Goal: Task Accomplishment & Management: Complete application form

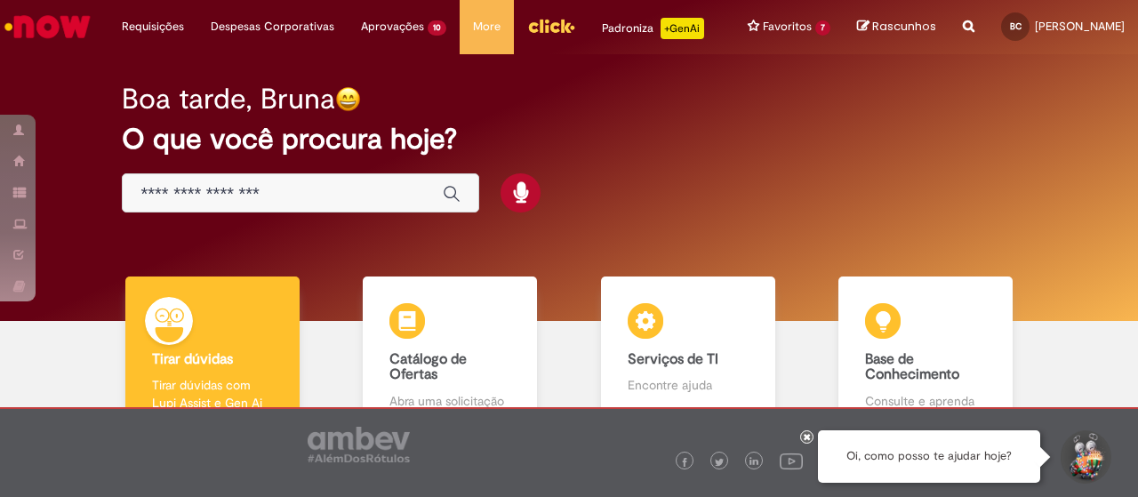
click at [348, 204] on input "Basta digitar aqui" at bounding box center [282, 194] width 284 height 20
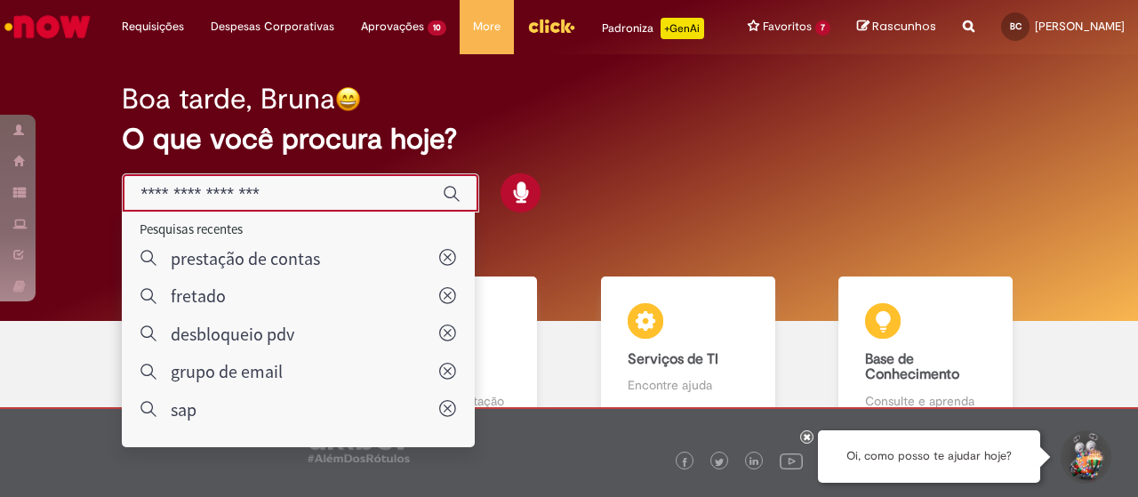
click at [348, 204] on input "Basta digitar aqui" at bounding box center [282, 194] width 284 height 20
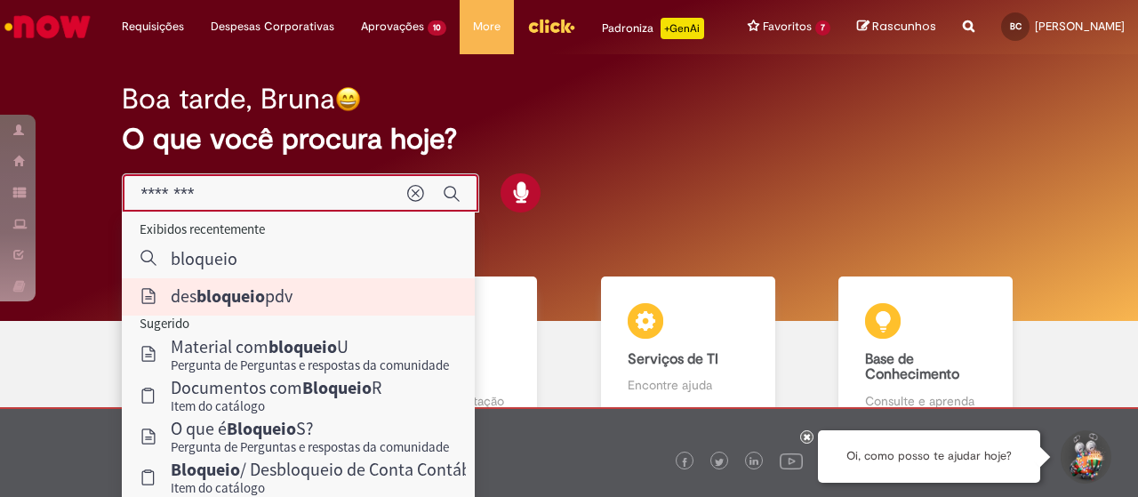
type input "**********"
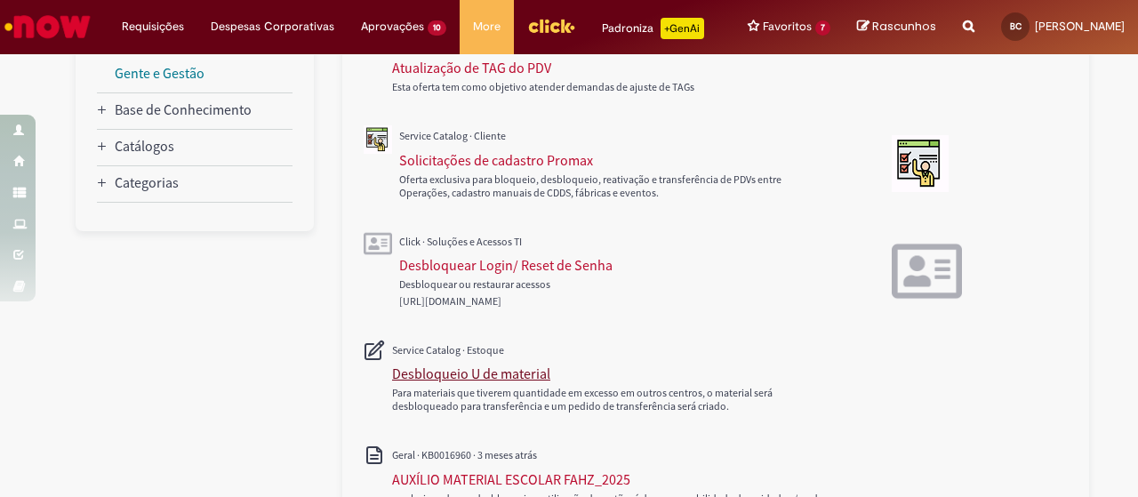
scroll to position [444, 0]
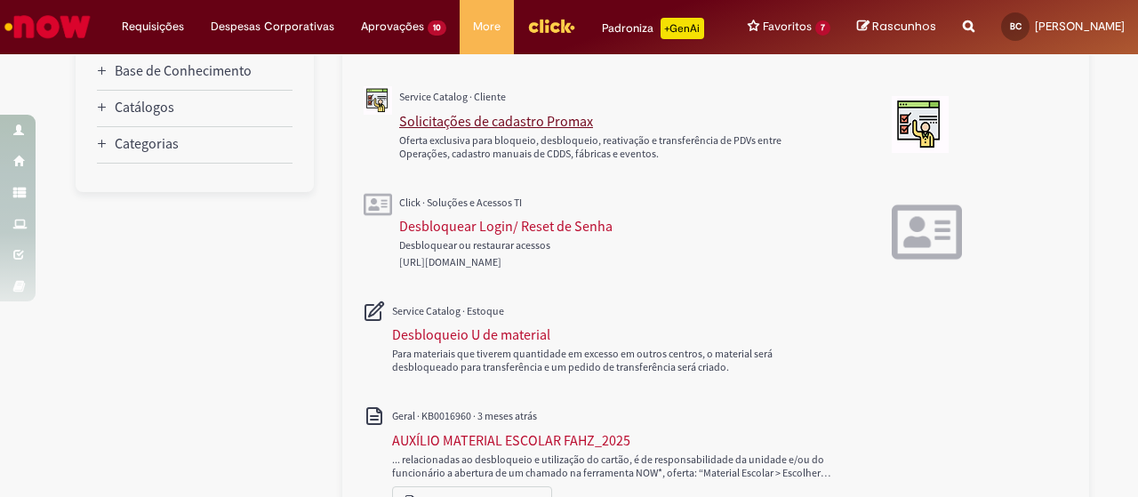
click at [513, 130] on div "Solicitações de cadastro Promax" at bounding box center [496, 121] width 194 height 18
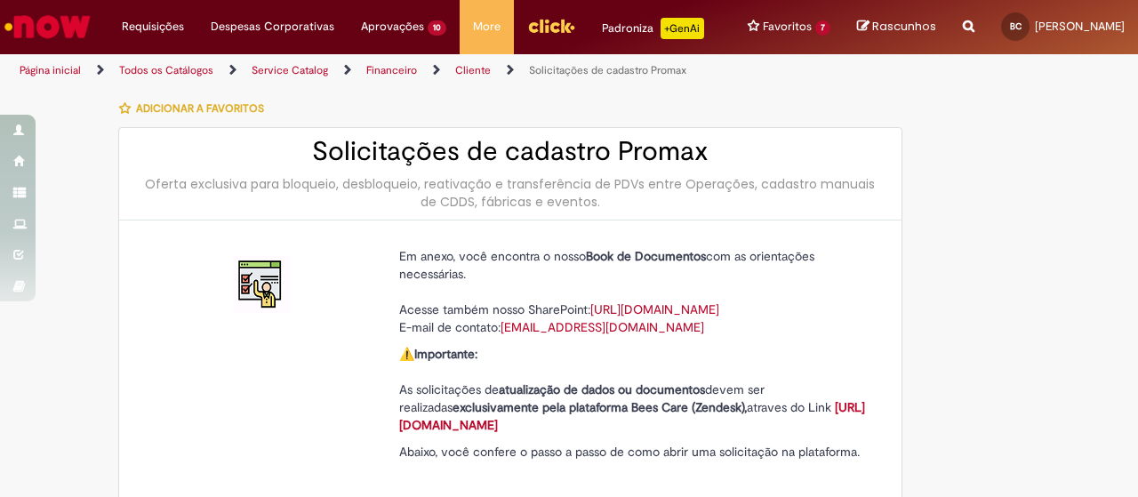
type input "********"
type input "**********"
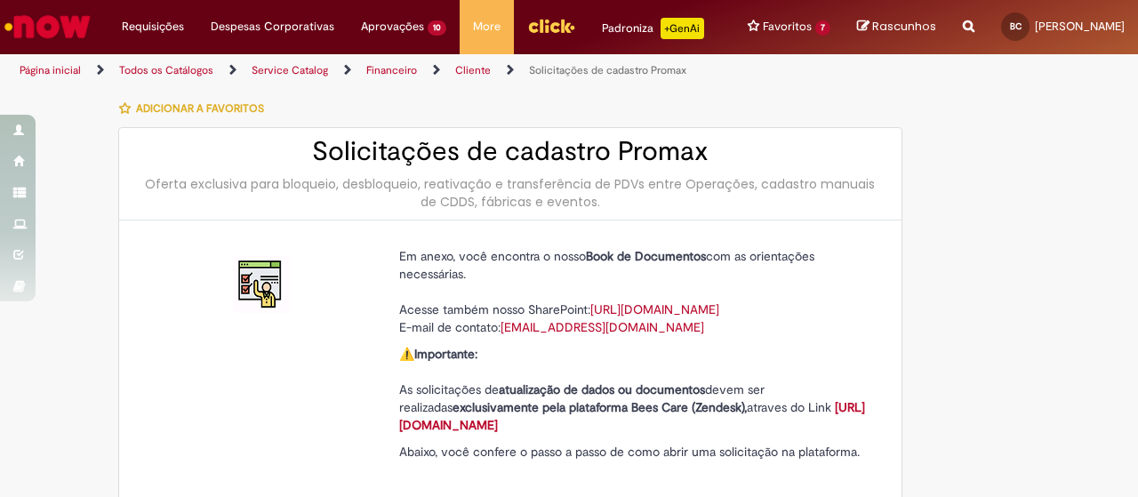
type input "****"
type input "**********"
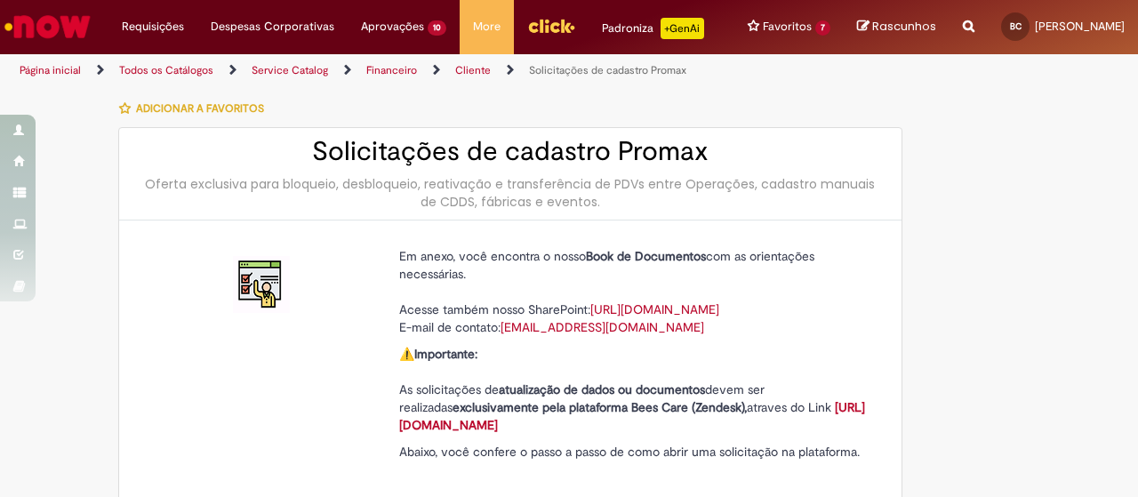
type input "**********"
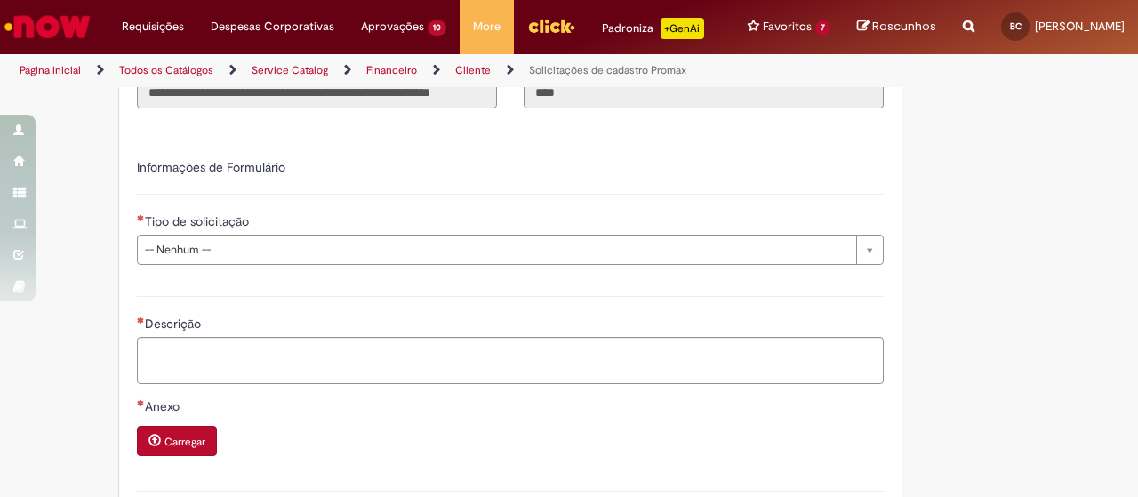
scroll to position [711, 0]
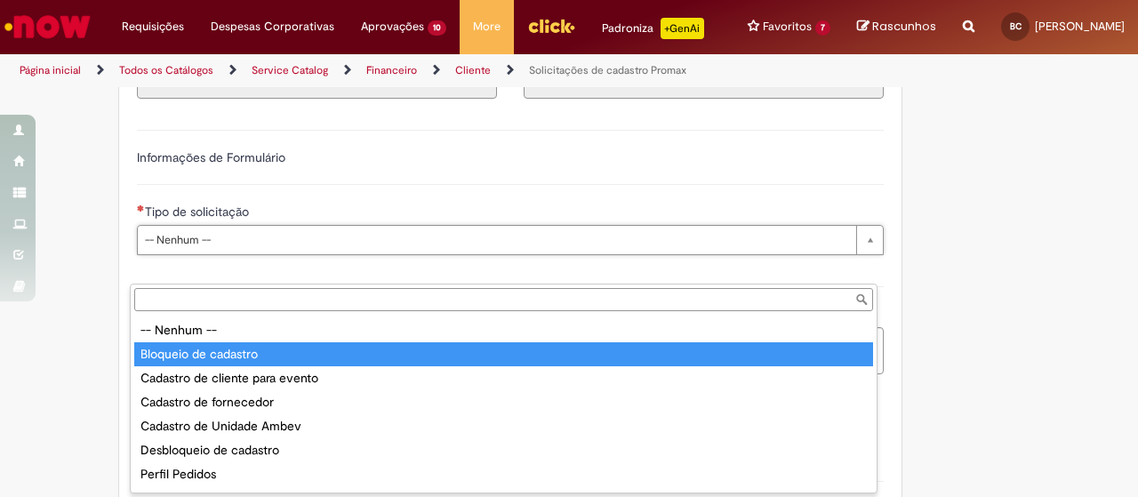
type input "**********"
select select "**********"
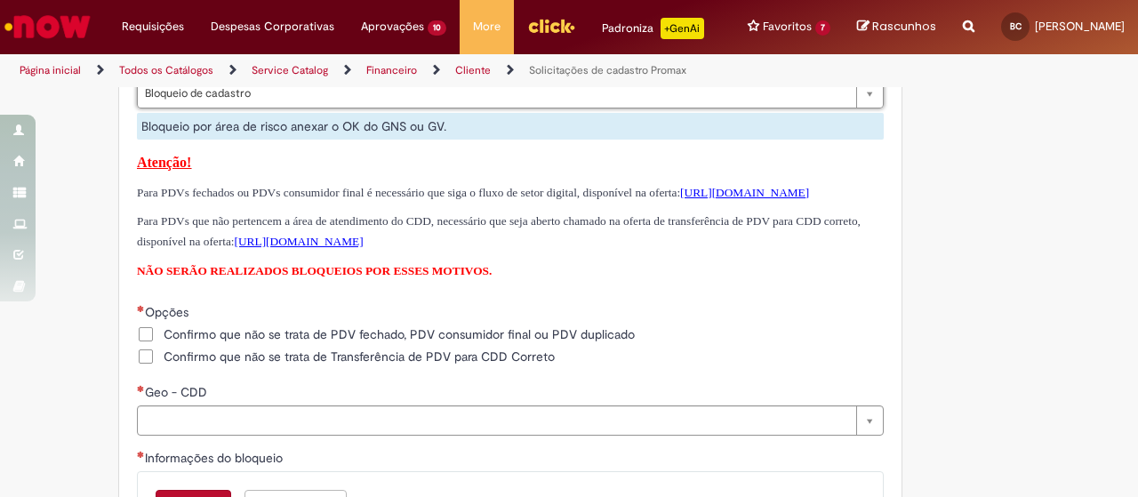
scroll to position [889, 0]
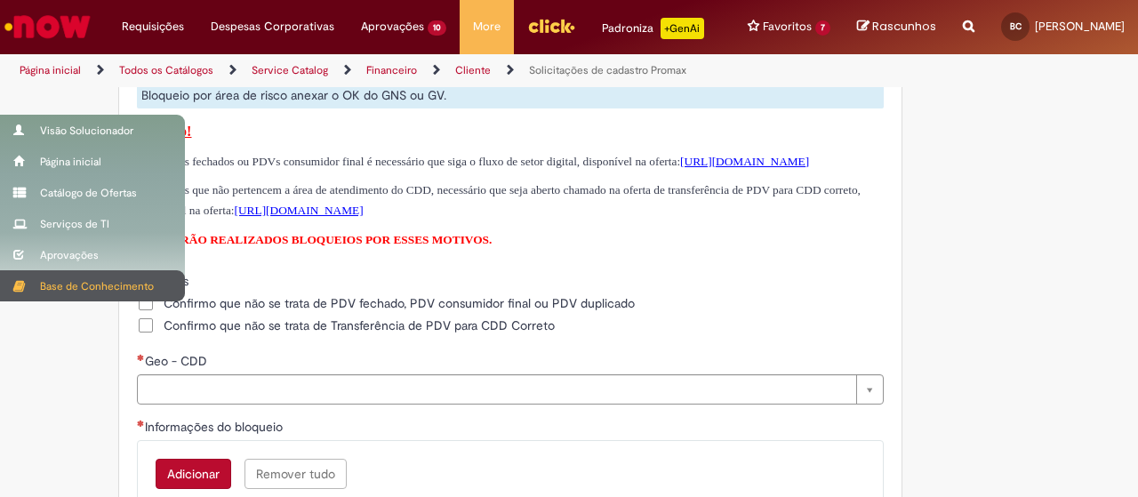
click at [20, 298] on div "Base de Conhecimento" at bounding box center [92, 285] width 185 height 31
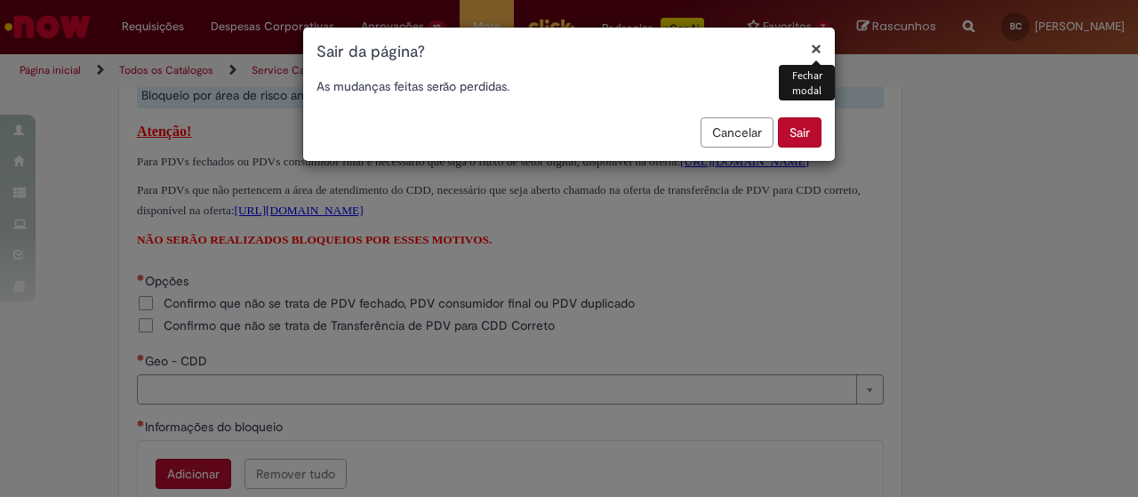
click at [912, 151] on div "× Fechar modal Sair da página? As mudanças feitas serão perdidas. Cancelar Sair" at bounding box center [569, 248] width 1138 height 497
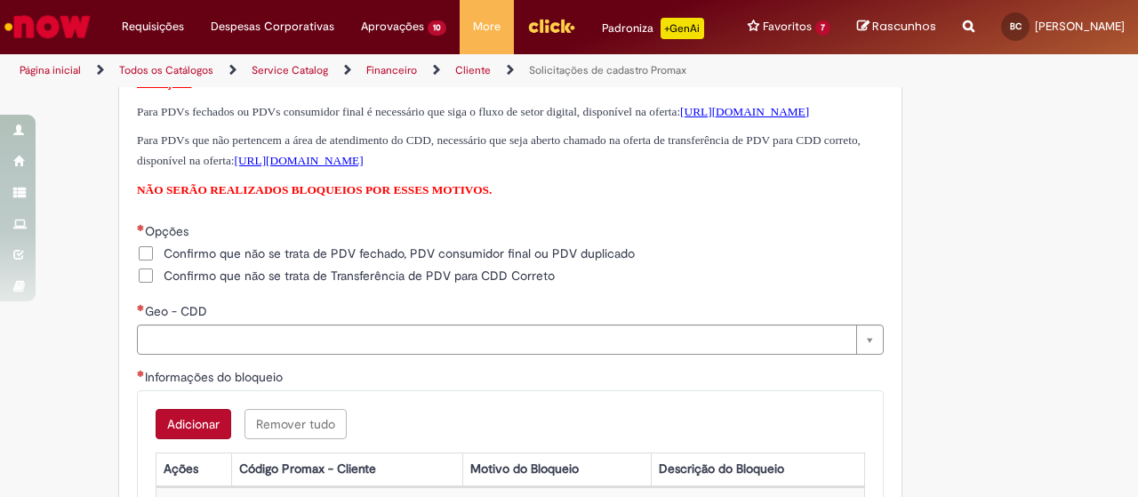
scroll to position [978, 0]
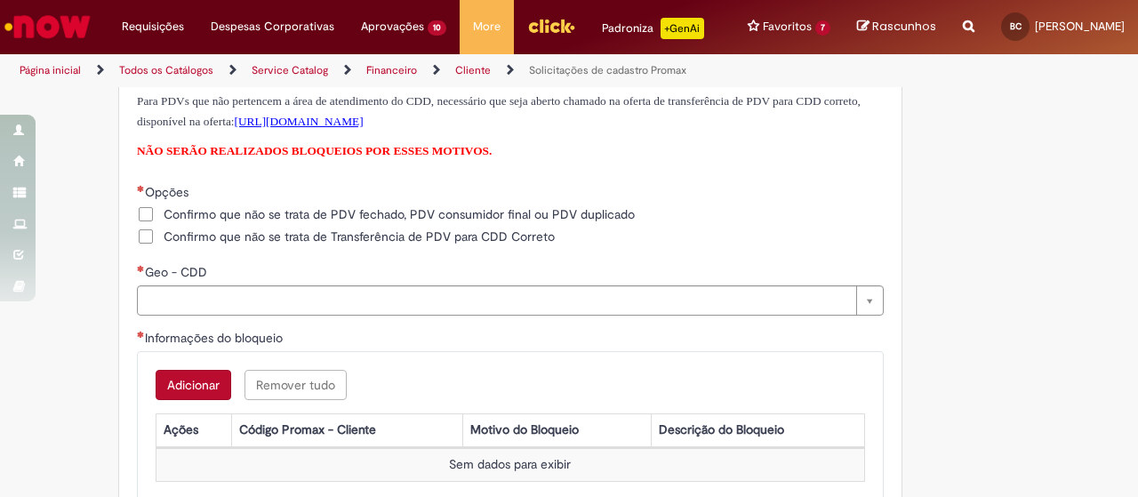
click at [164, 223] on span "Confirmo que não se trata de PDV fechado, PDV consumidor final ou PDV duplicado" at bounding box center [399, 214] width 471 height 18
click at [164, 245] on span "Confirmo que não se trata de Transferência de PDV para CDD Correto" at bounding box center [359, 237] width 391 height 18
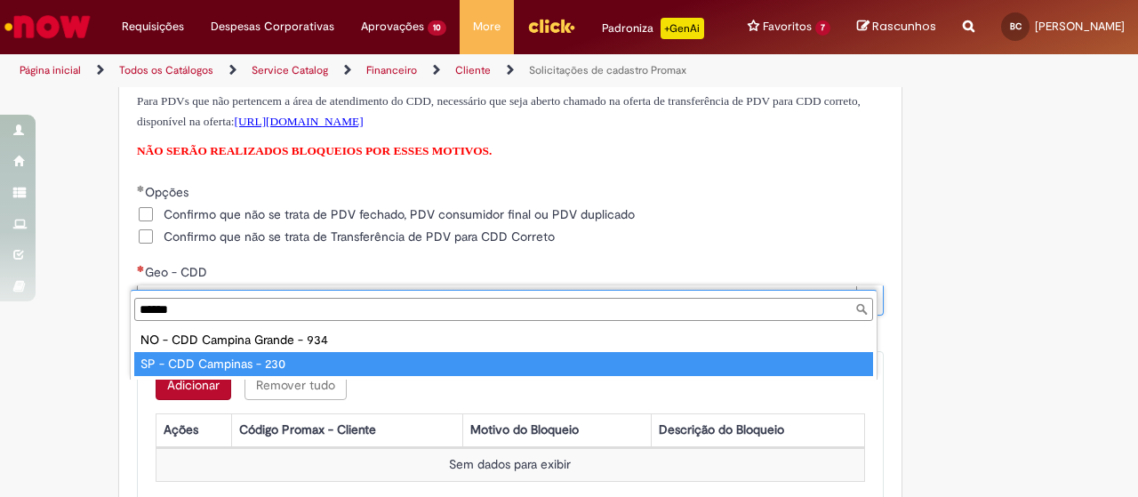
type input "******"
type input "**********"
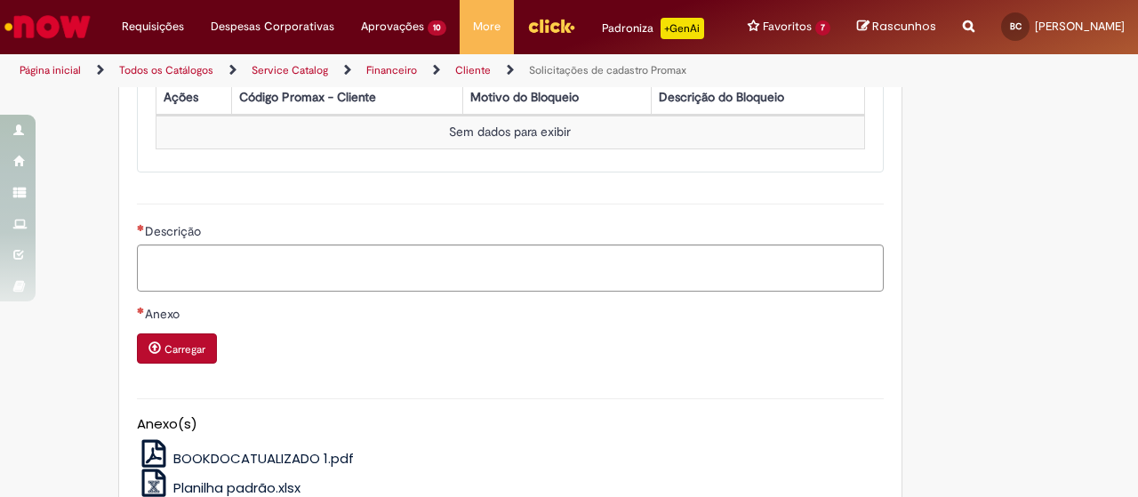
scroll to position [1333, 0]
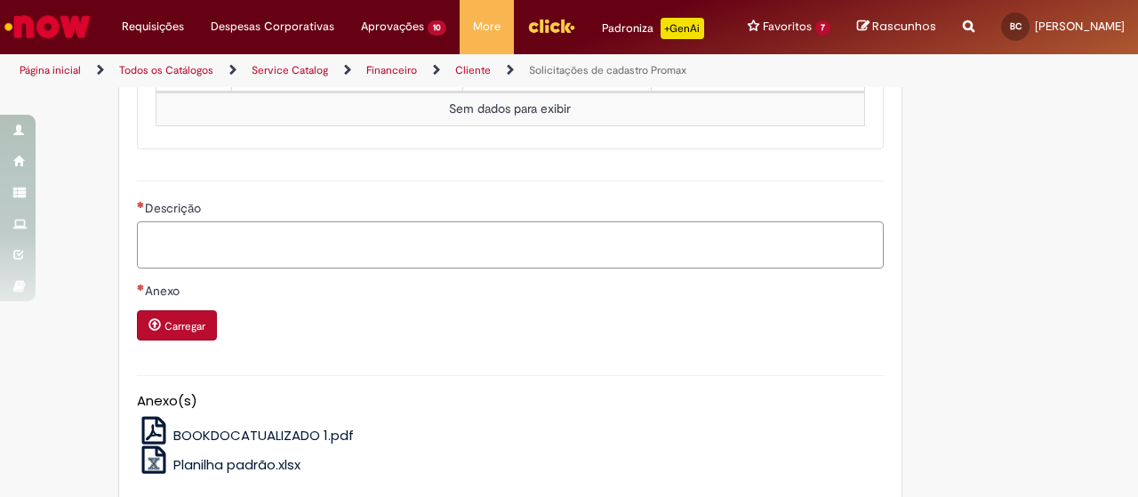
click at [217, 268] on textarea "Descrição" at bounding box center [510, 244] width 747 height 47
click at [356, 268] on textarea "Descrição" at bounding box center [510, 244] width 747 height 47
click at [350, 268] on textarea "Descrição" at bounding box center [510, 244] width 747 height 47
type textarea "******"
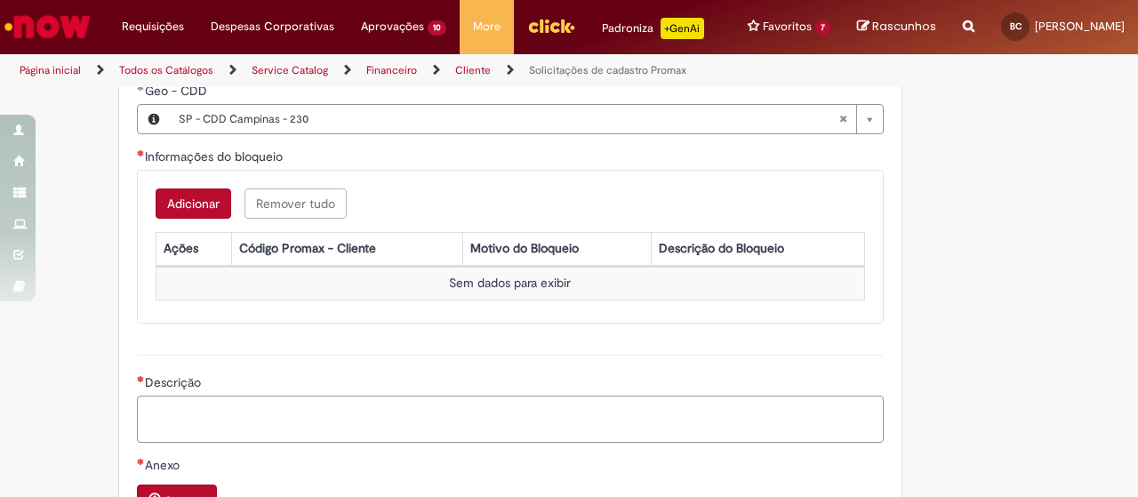
scroll to position [1155, 0]
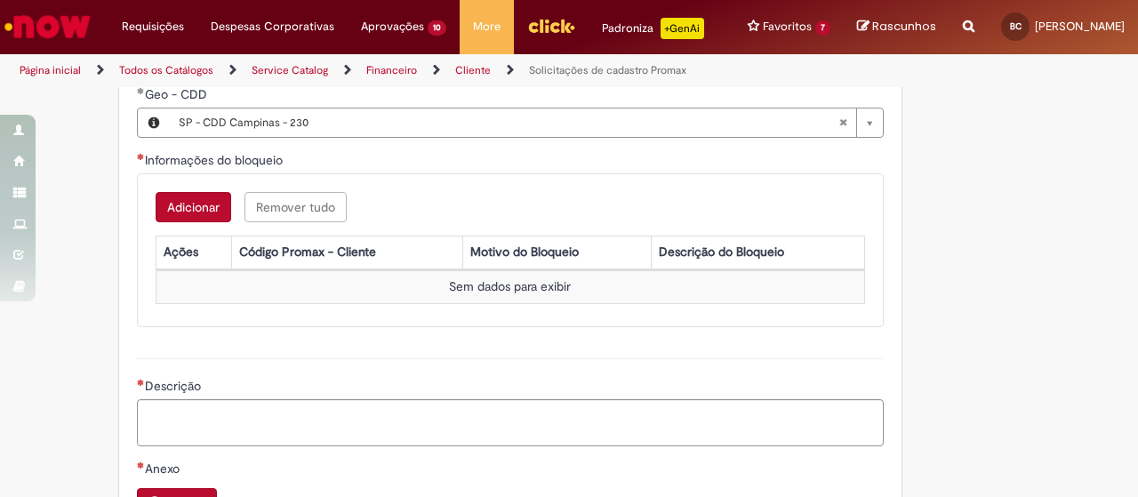
click at [191, 222] on button "Adicionar" at bounding box center [194, 207] width 76 height 30
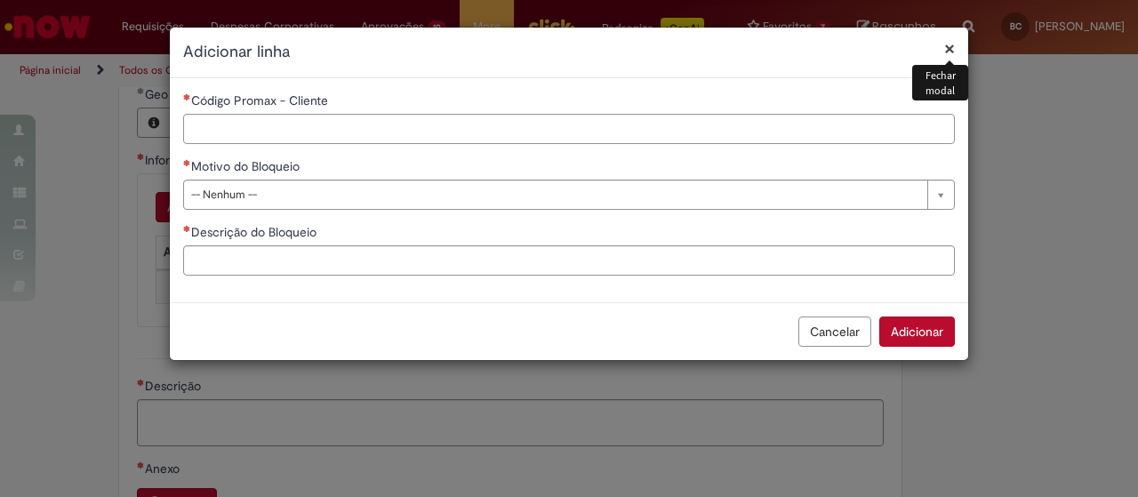
click at [333, 127] on input "Código Promax - Cliente" at bounding box center [569, 129] width 772 height 30
type input "*****"
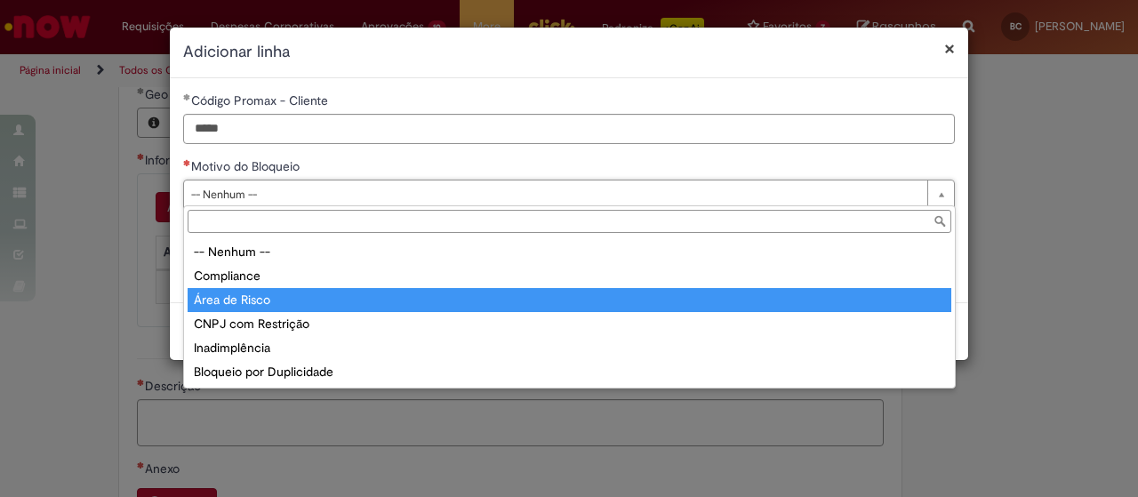
type input "**********"
select select "**********"
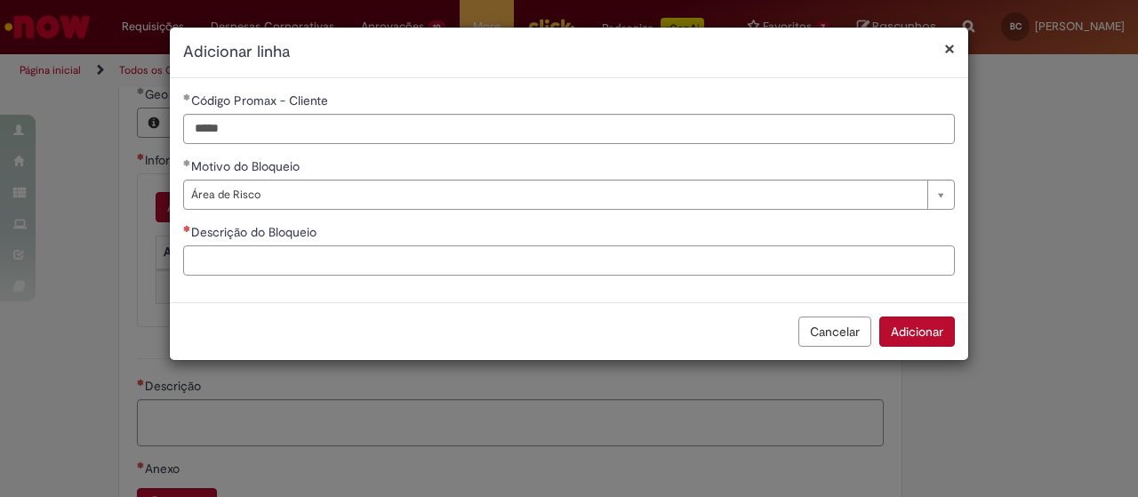
click at [252, 266] on input "Descrição do Bloqueio" at bounding box center [569, 260] width 772 height 30
click at [363, 262] on input "Descrição do Bloqueio" at bounding box center [569, 260] width 772 height 30
click at [292, 248] on input "Descrição do Bloqueio" at bounding box center [569, 260] width 772 height 30
click at [451, 312] on div "Cancelar Adicionar" at bounding box center [569, 331] width 798 height 58
click at [409, 255] on input "Descrição do Bloqueio" at bounding box center [569, 260] width 772 height 30
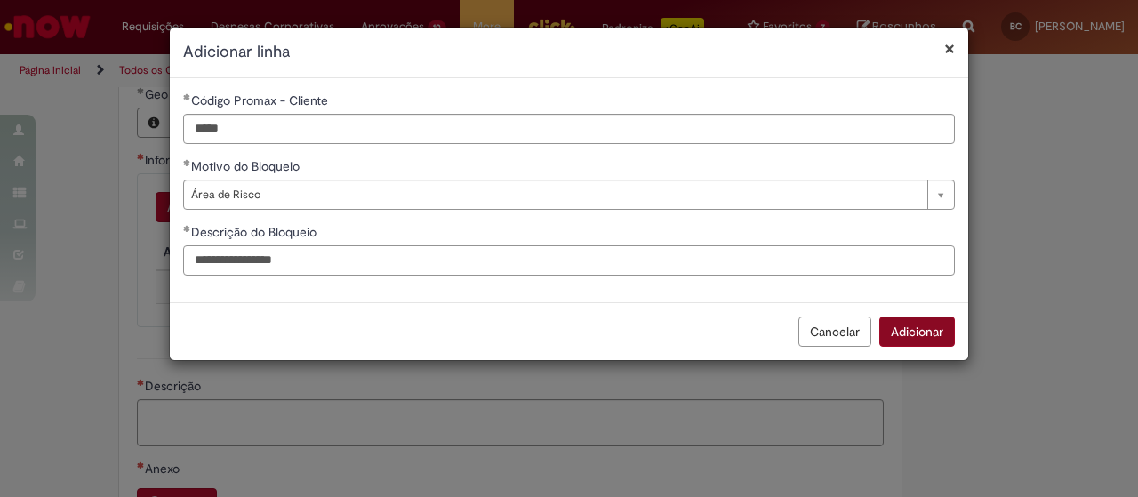
type input "**********"
click at [921, 330] on button "Adicionar" at bounding box center [917, 331] width 76 height 30
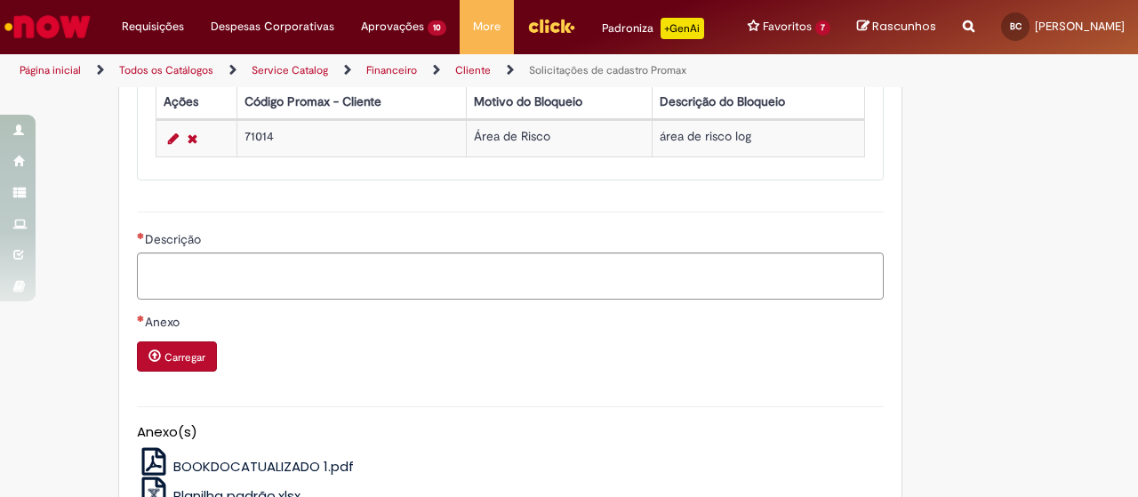
scroll to position [1333, 0]
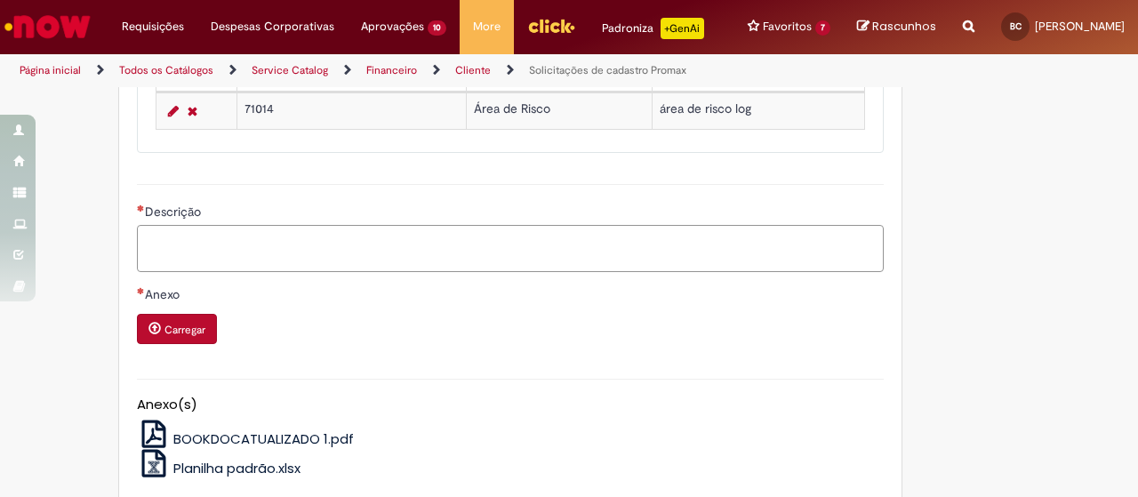
click at [251, 272] on textarea "Descrição" at bounding box center [510, 248] width 747 height 47
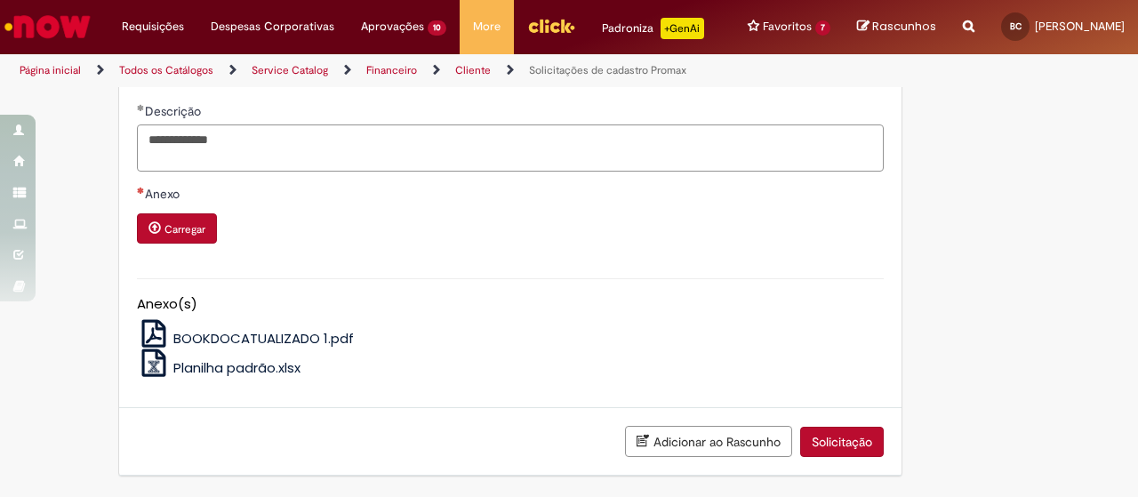
scroll to position [1511, 0]
type textarea "**********"
click at [534, 221] on div "Anexo Carregar" at bounding box center [510, 216] width 747 height 62
click at [192, 244] on button "Carregar" at bounding box center [177, 228] width 80 height 30
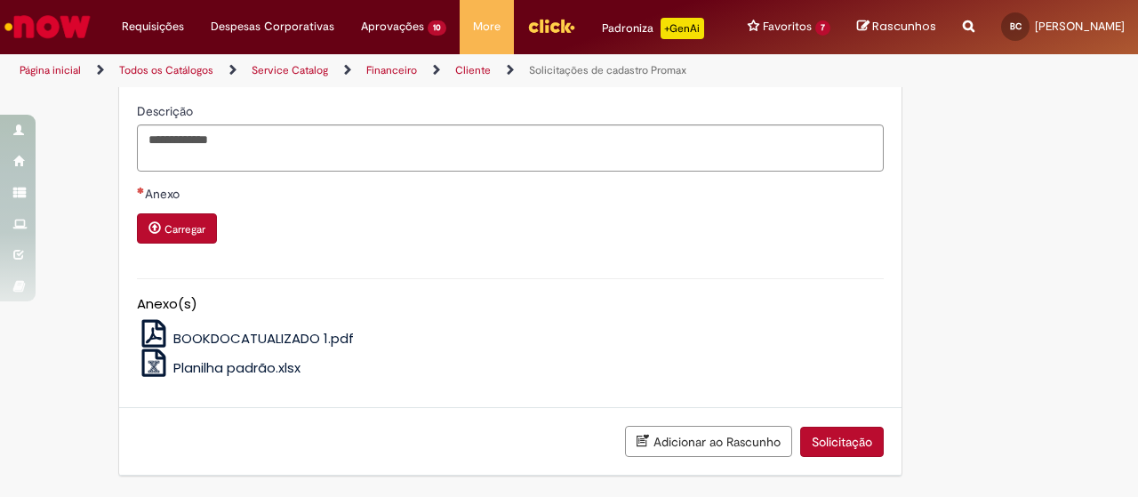
click at [148, 234] on span "Carregar anexo de Anexo Required" at bounding box center [154, 227] width 12 height 12
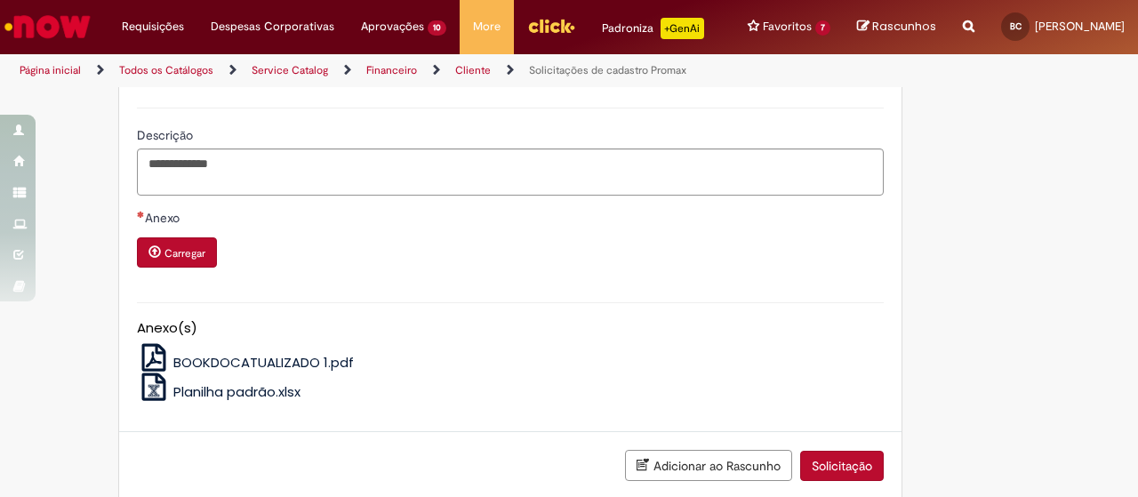
scroll to position [1522, 0]
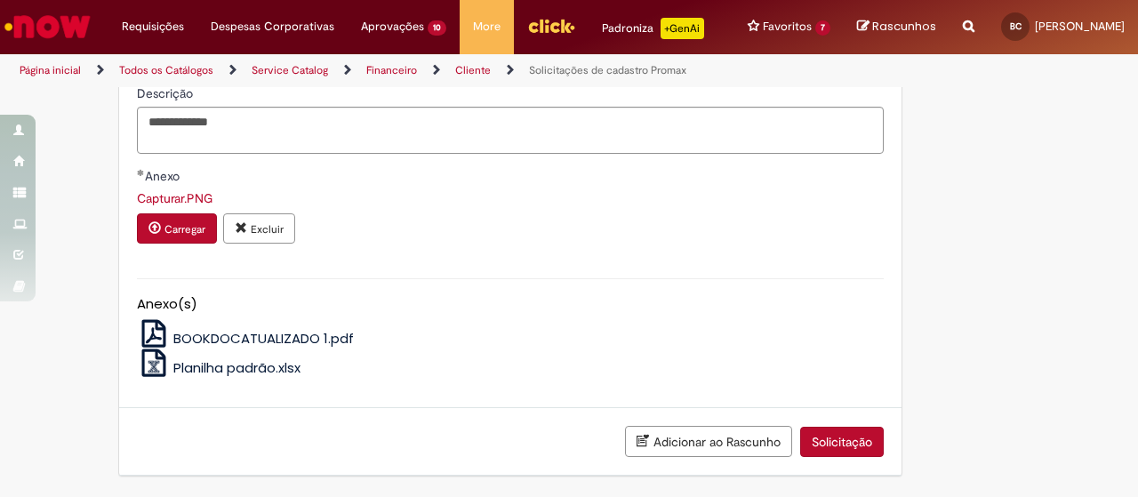
click at [869, 260] on div "Anexo Capturar.PNG Carregar Excluir" at bounding box center [510, 213] width 773 height 93
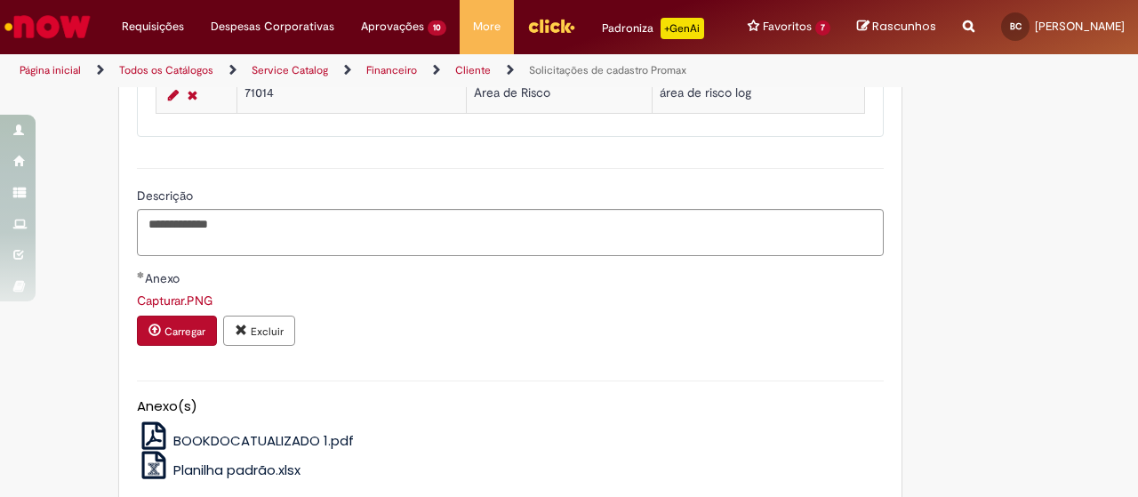
scroll to position [1539, 0]
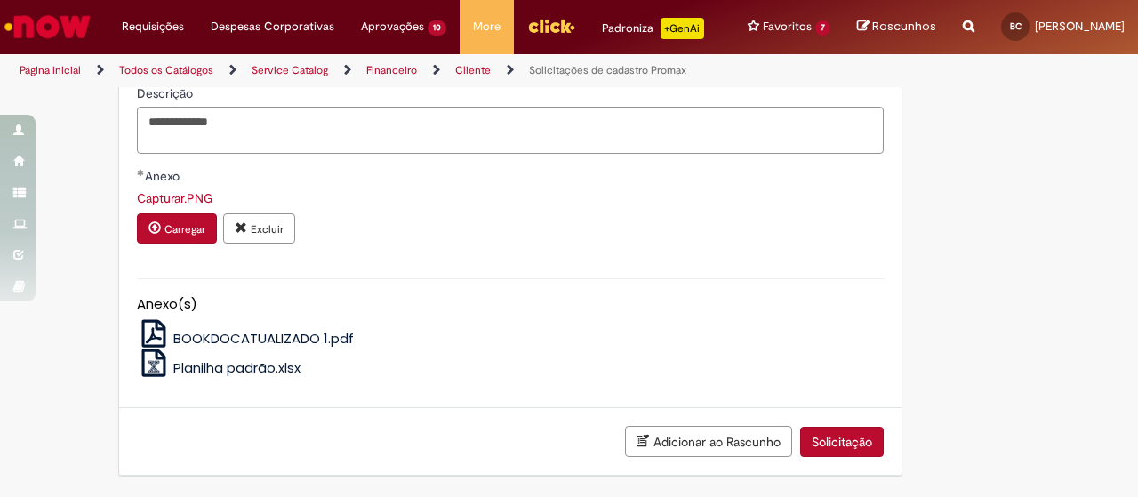
click at [841, 440] on button "Solicitação" at bounding box center [842, 442] width 84 height 30
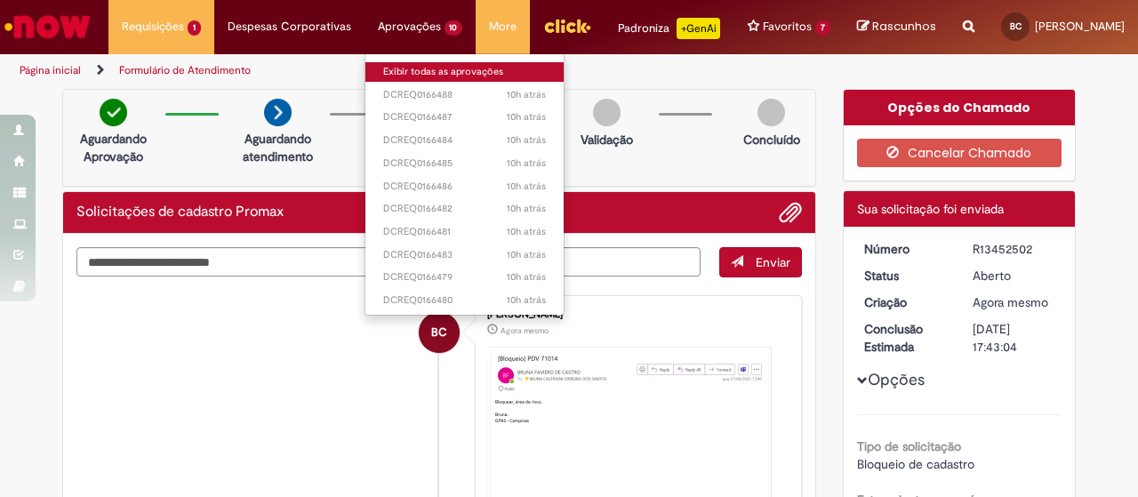
click at [440, 73] on link "Exibir todas as aprovações" at bounding box center [464, 72] width 199 height 20
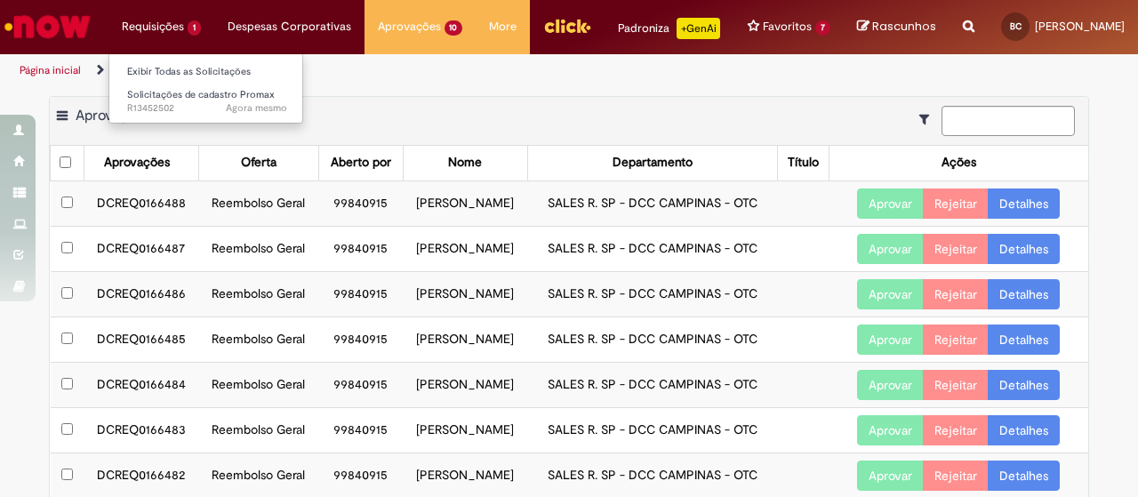
click at [128, 43] on li "Requisições 1 Exibir Todas as Solicitações Solicitações de cadastro Promax Agor…" at bounding box center [161, 26] width 106 height 53
click at [146, 32] on li "Requisições 1 Exibir Todas as Solicitações Solicitações de cadastro Promax Agor…" at bounding box center [161, 26] width 106 height 53
click at [508, 87] on ul "Página inicial Aprovações" at bounding box center [379, 70] width 732 height 33
click at [133, 220] on td "DCREQ0166488" at bounding box center [141, 202] width 115 height 45
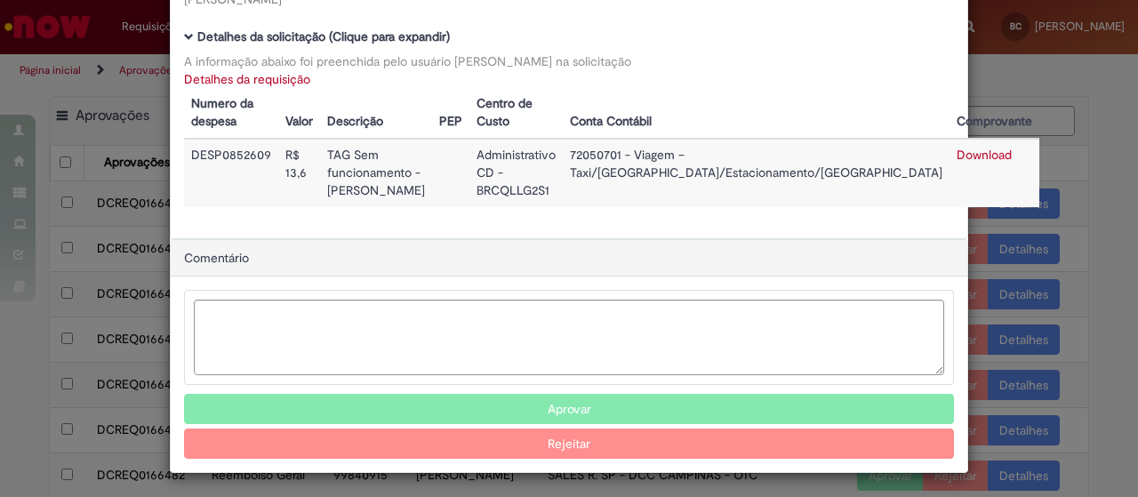
click at [671, 403] on button "Aprovar" at bounding box center [569, 409] width 770 height 30
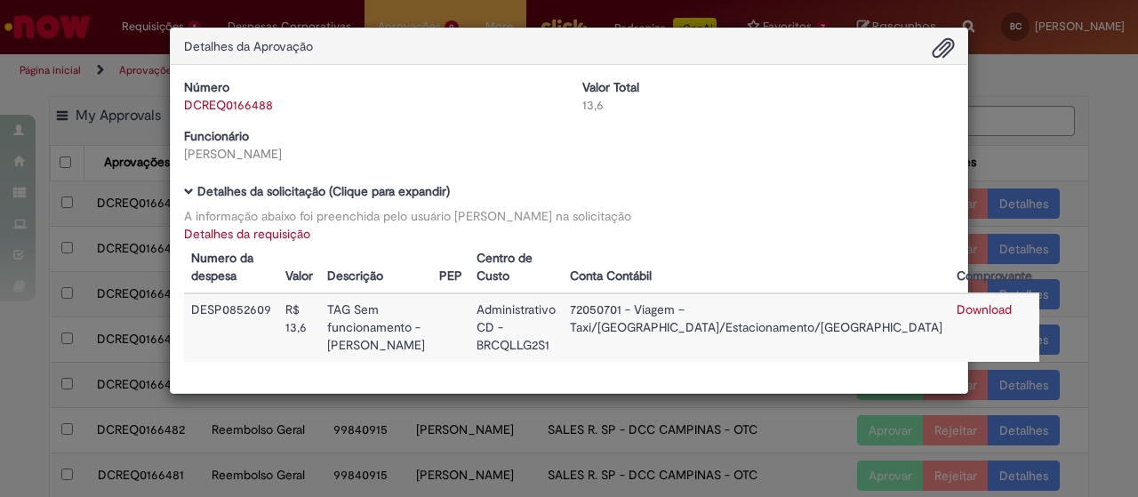
click at [1088, 143] on div "Detalhes da Aprovação Número DCREQ0166488 Valor Total 13,6 Funcionário [PERSON_…" at bounding box center [569, 248] width 1138 height 497
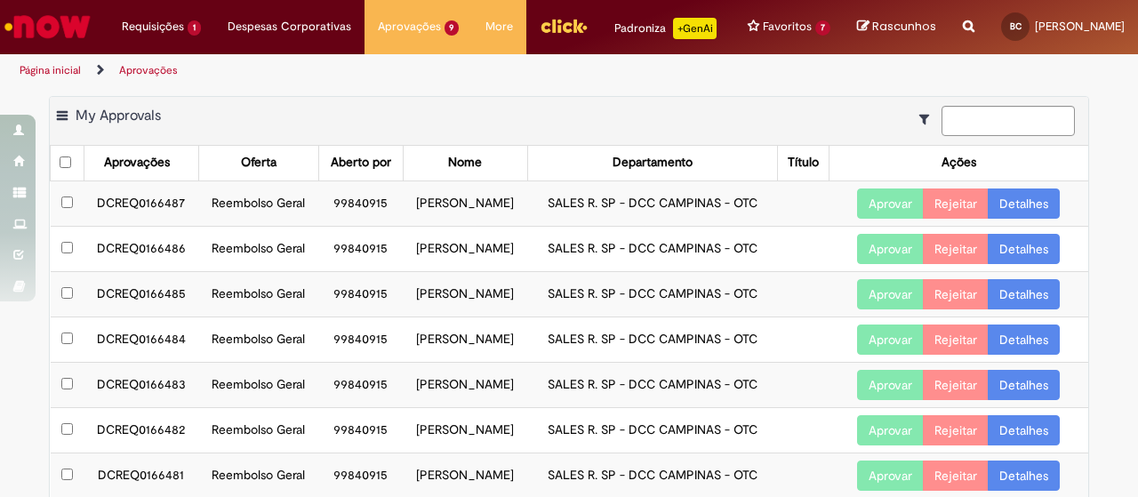
click at [120, 218] on td "DCREQ0166487" at bounding box center [141, 202] width 115 height 45
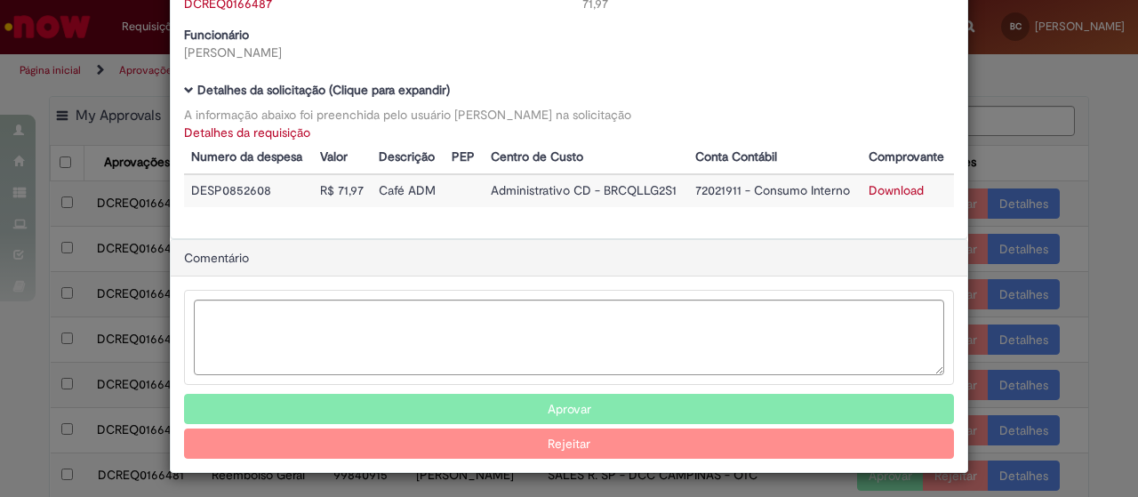
click at [641, 404] on button "Aprovar" at bounding box center [569, 409] width 770 height 30
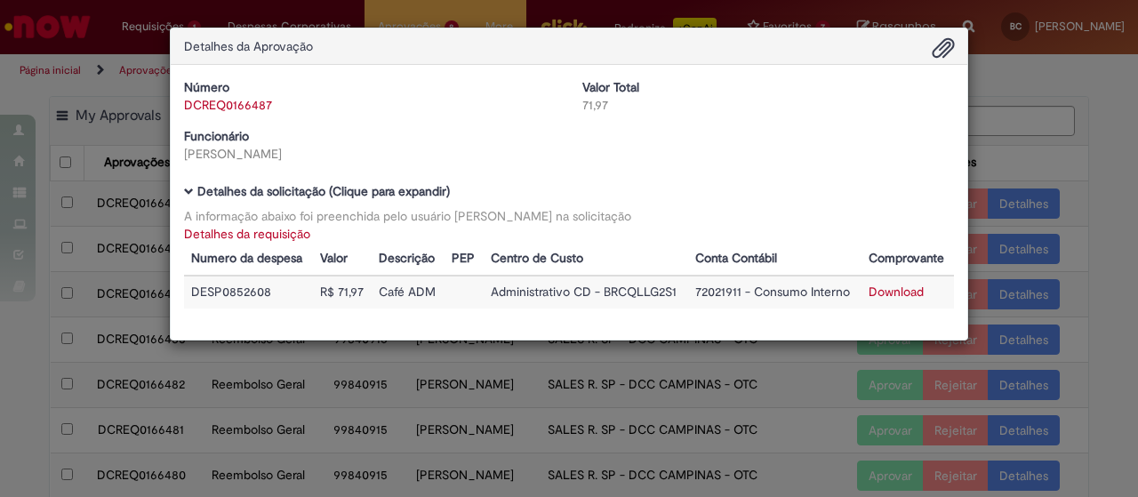
click at [1084, 155] on div "Detalhes da Aprovação Número DCREQ0166487 Valor Total 71,97 Funcionário [PERSON…" at bounding box center [569, 248] width 1138 height 497
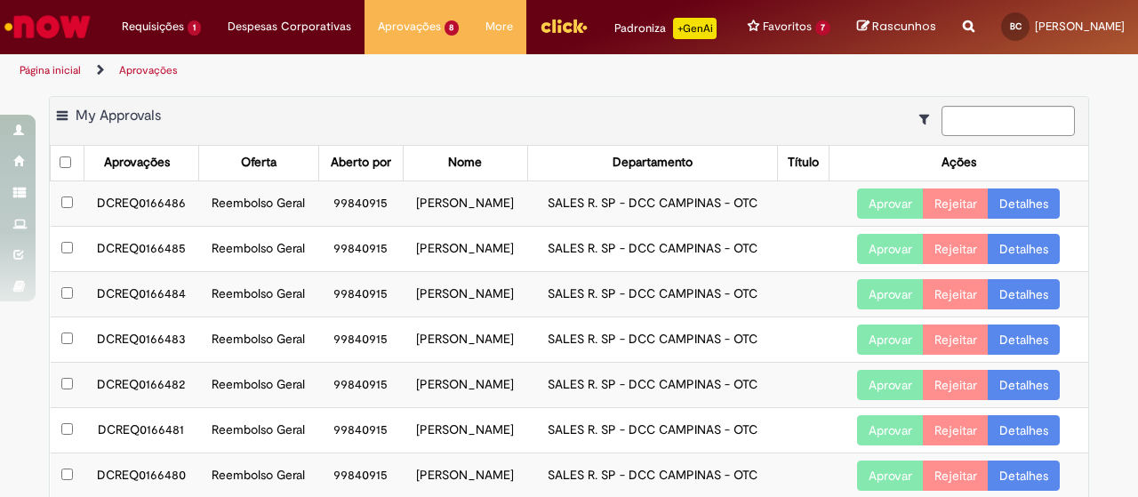
click at [108, 218] on td "DCREQ0166486" at bounding box center [141, 202] width 115 height 45
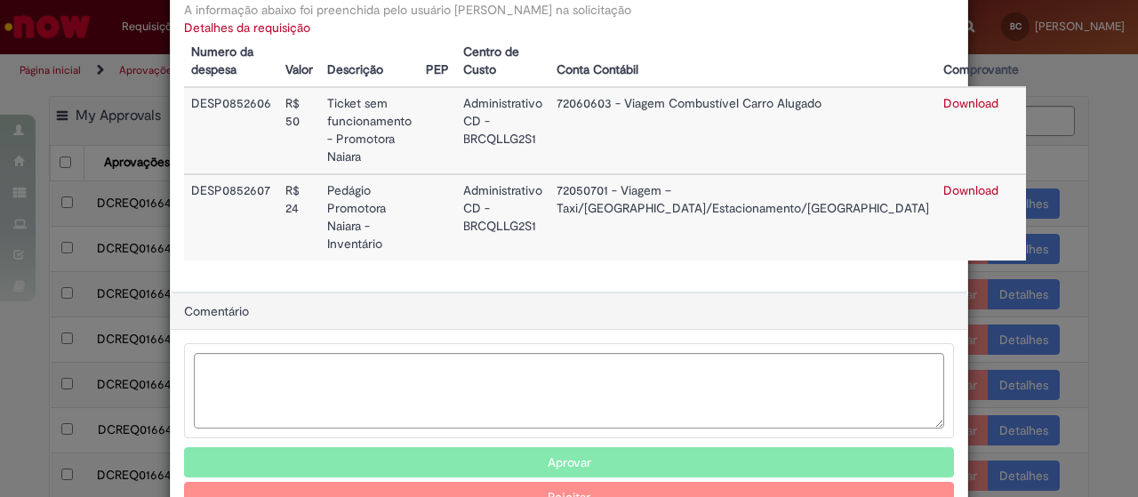
scroll to position [205, 0]
click at [659, 448] on button "Aprovar" at bounding box center [569, 463] width 770 height 30
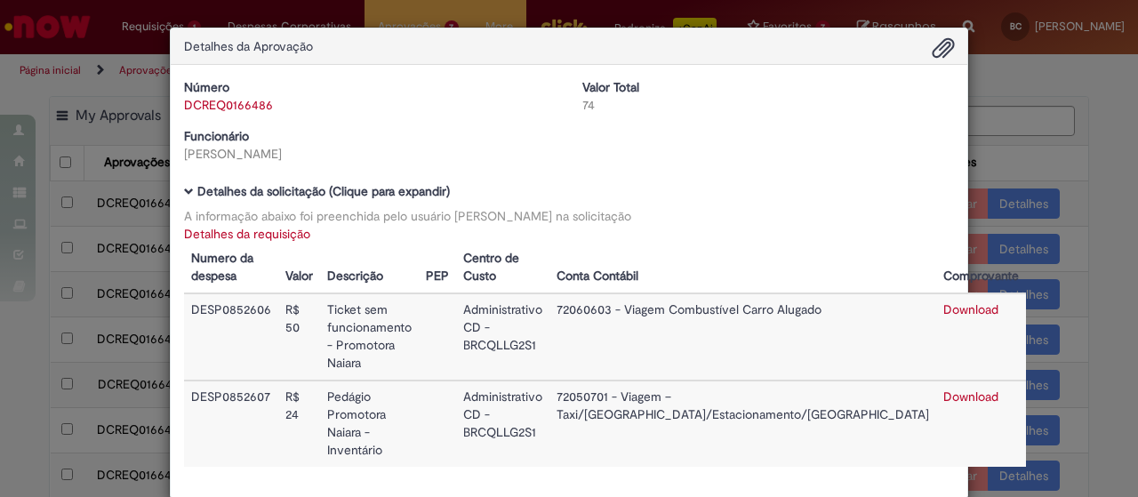
click at [1064, 134] on div "Detalhes da Aprovação Número DCREQ0166486 Valor Total 74 Funcionário [PERSON_NA…" at bounding box center [569, 248] width 1138 height 497
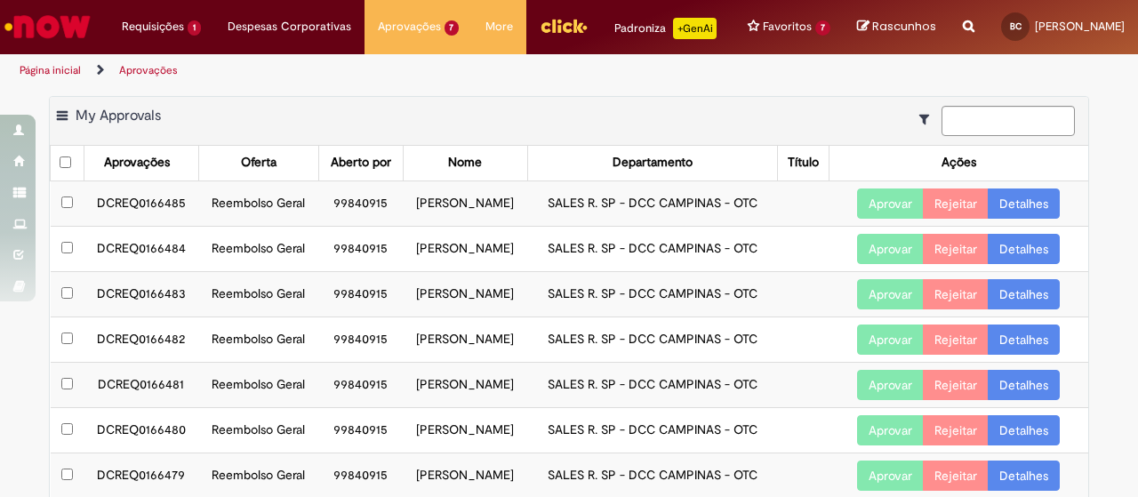
click at [149, 216] on td "DCREQ0166485" at bounding box center [141, 202] width 115 height 45
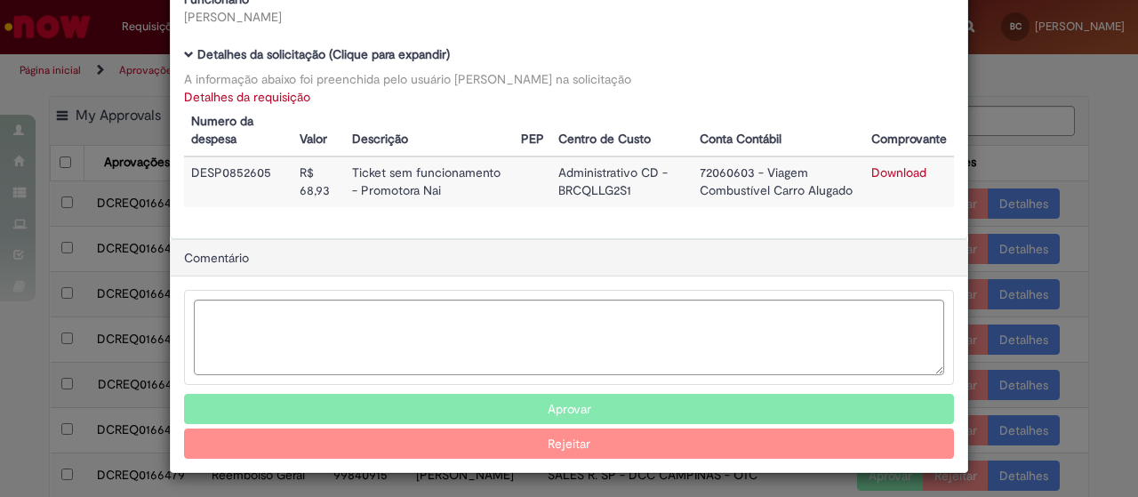
click at [608, 406] on button "Aprovar" at bounding box center [569, 409] width 770 height 30
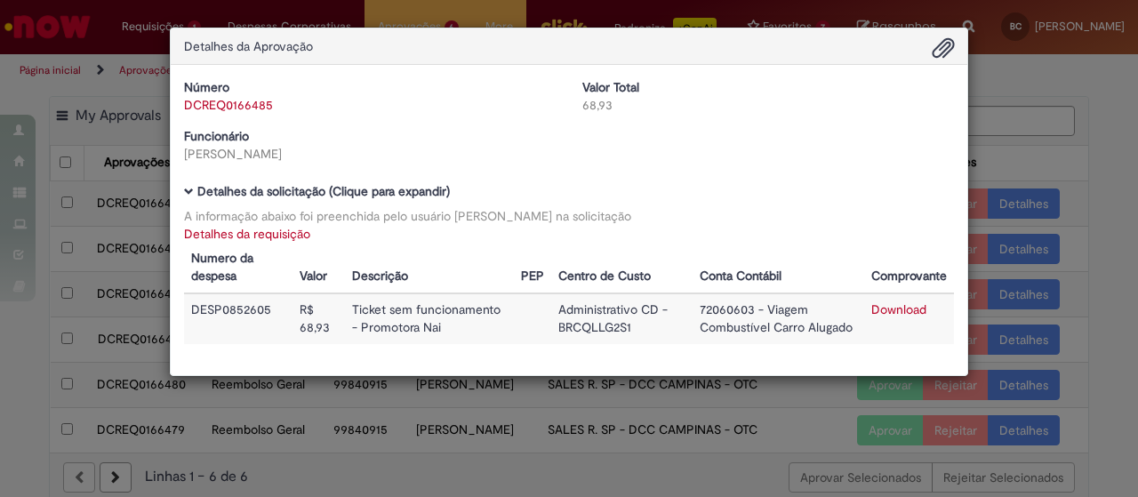
click at [0, 223] on div "Detalhes da Aprovação Número DCREQ0166485 Valor Total 68,93 Funcionário [PERSON…" at bounding box center [569, 248] width 1138 height 497
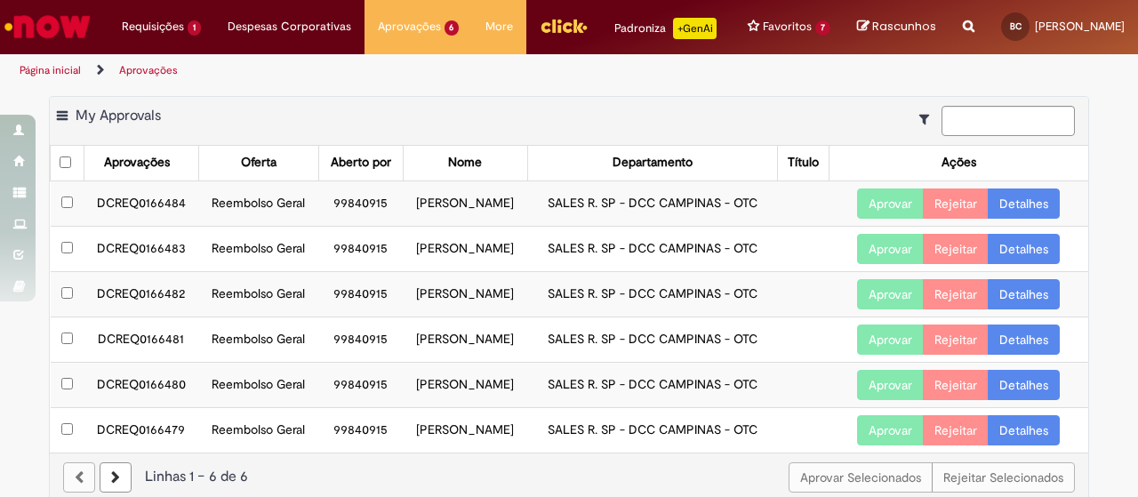
click at [156, 214] on td "DCREQ0166484" at bounding box center [141, 202] width 115 height 45
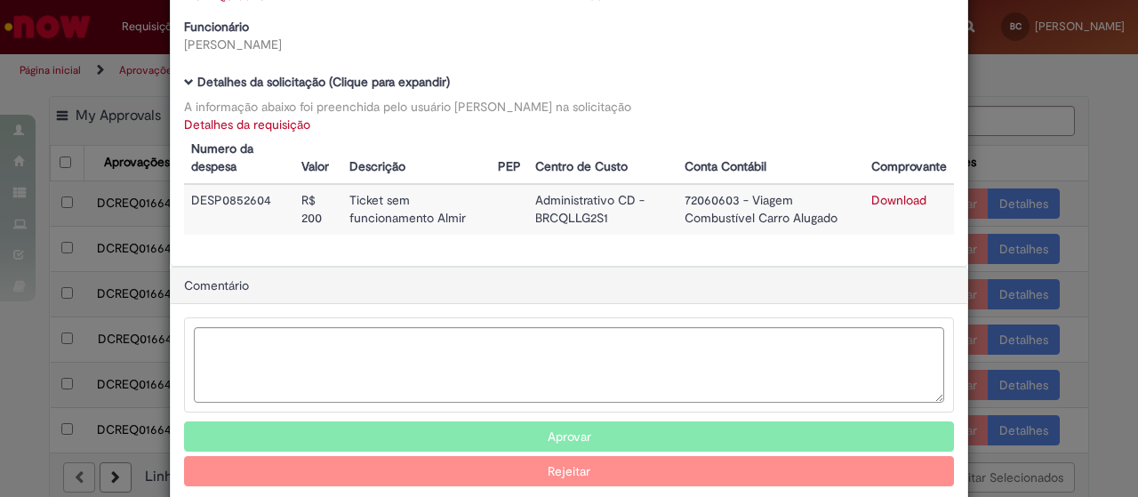
scroll to position [137, 0]
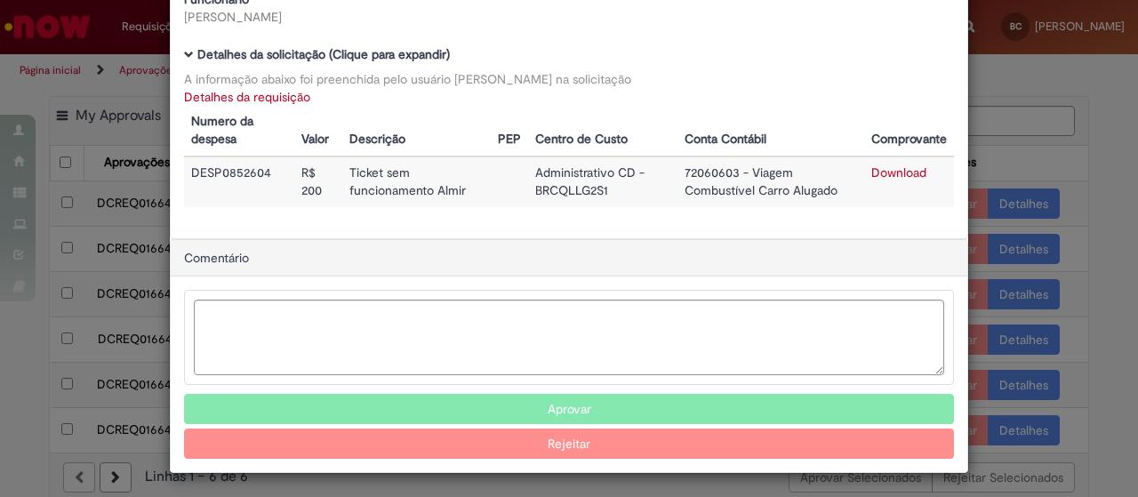
click at [569, 399] on button "Aprovar" at bounding box center [569, 409] width 770 height 30
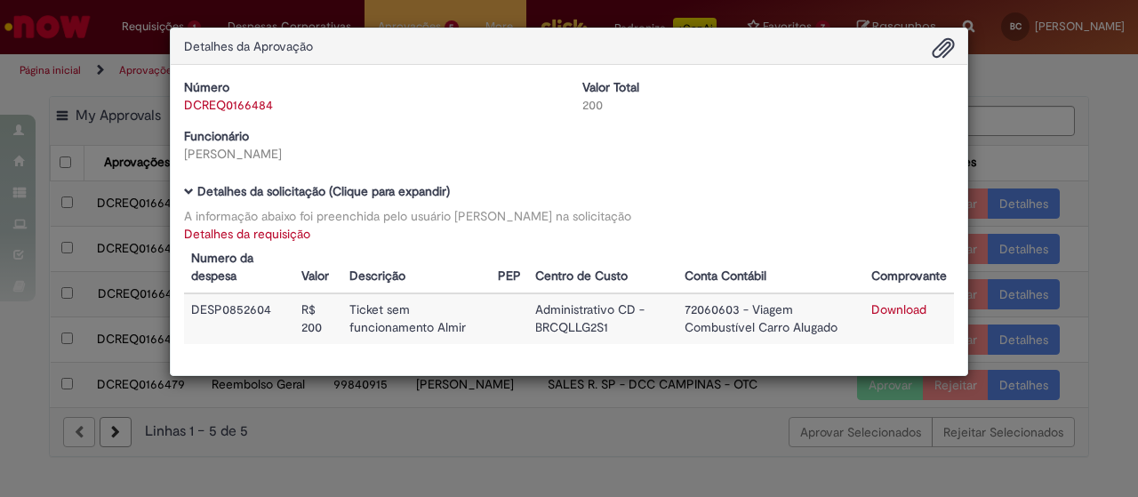
click at [7, 225] on div "Detalhes da Aprovação Número DCREQ0166484 Valor Total 200 Funcionário [PERSON_N…" at bounding box center [569, 248] width 1138 height 497
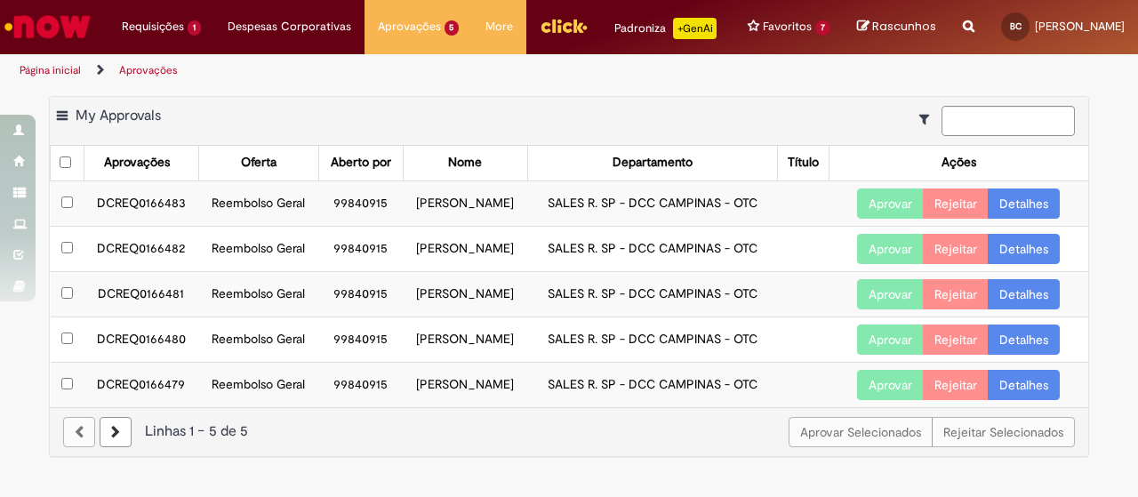
click at [136, 212] on td "DCREQ0166483" at bounding box center [141, 202] width 115 height 45
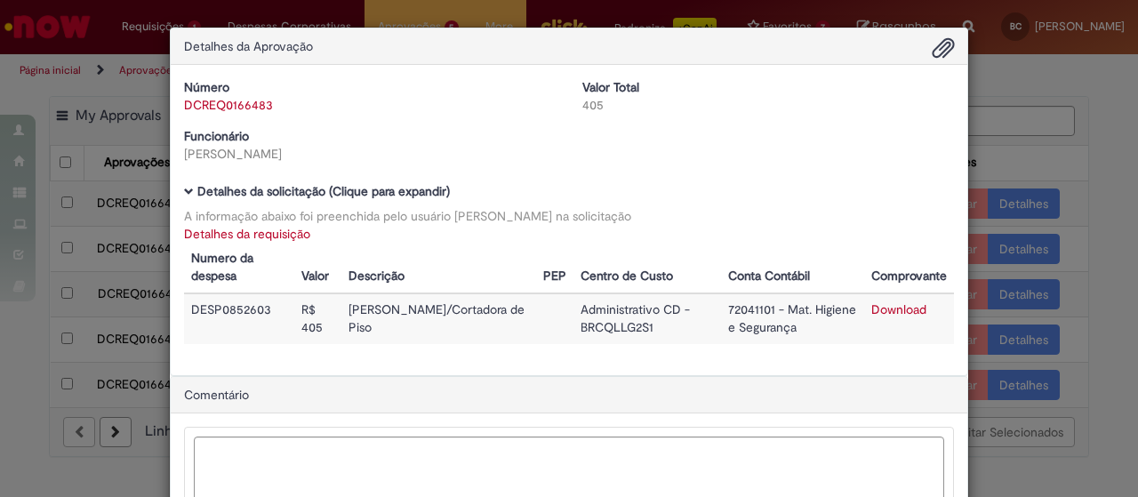
scroll to position [89, 0]
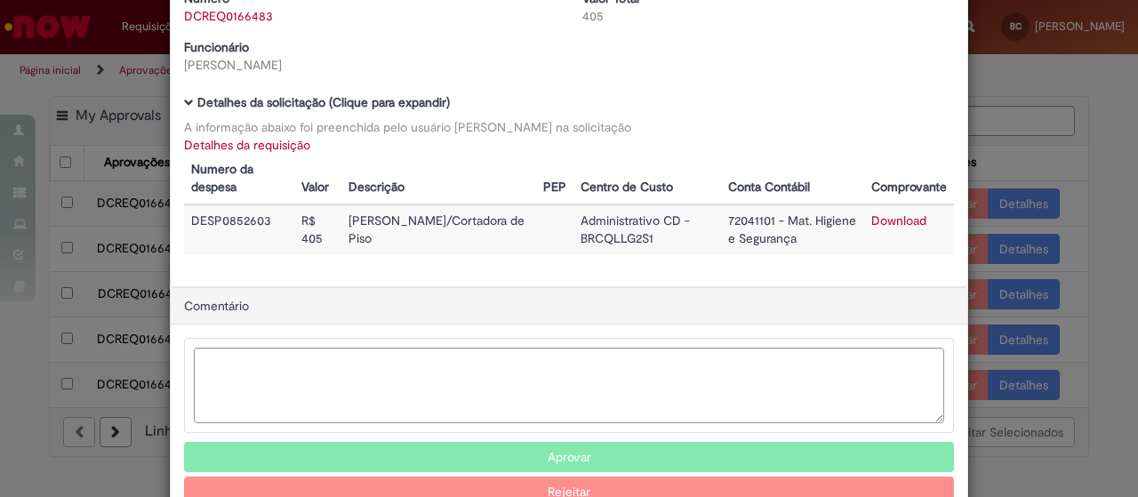
click at [651, 452] on button "Aprovar" at bounding box center [569, 457] width 770 height 30
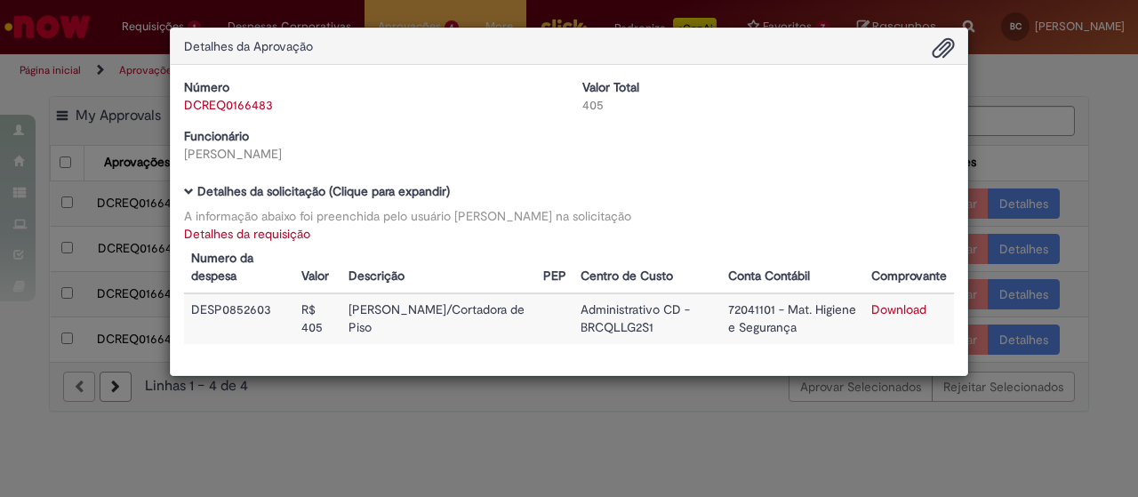
click at [1123, 168] on div "Detalhes da Aprovação Número DCREQ0166483 Valor Total 405 Funcionário [PERSON_N…" at bounding box center [569, 248] width 1138 height 497
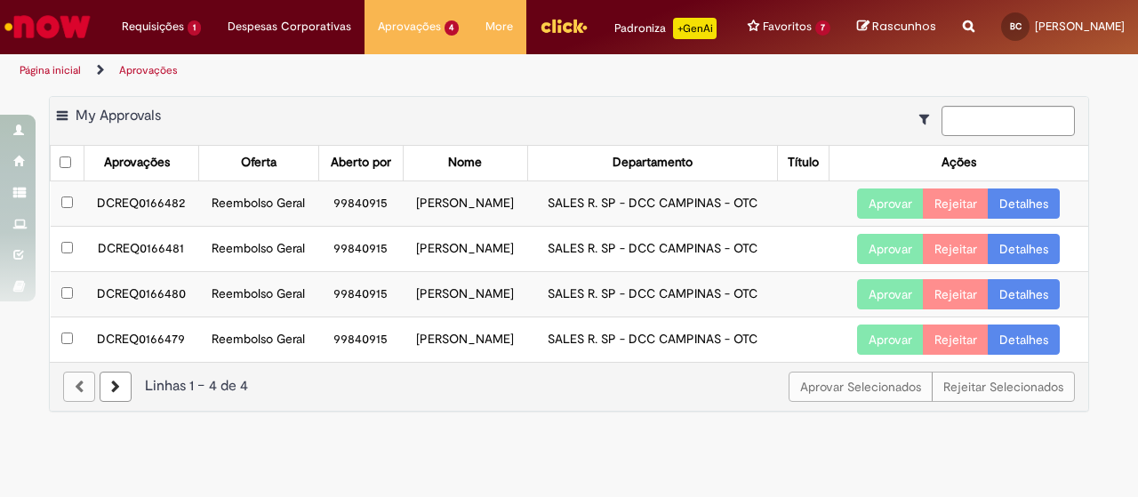
click at [871, 219] on button "Aprovar" at bounding box center [890, 203] width 67 height 30
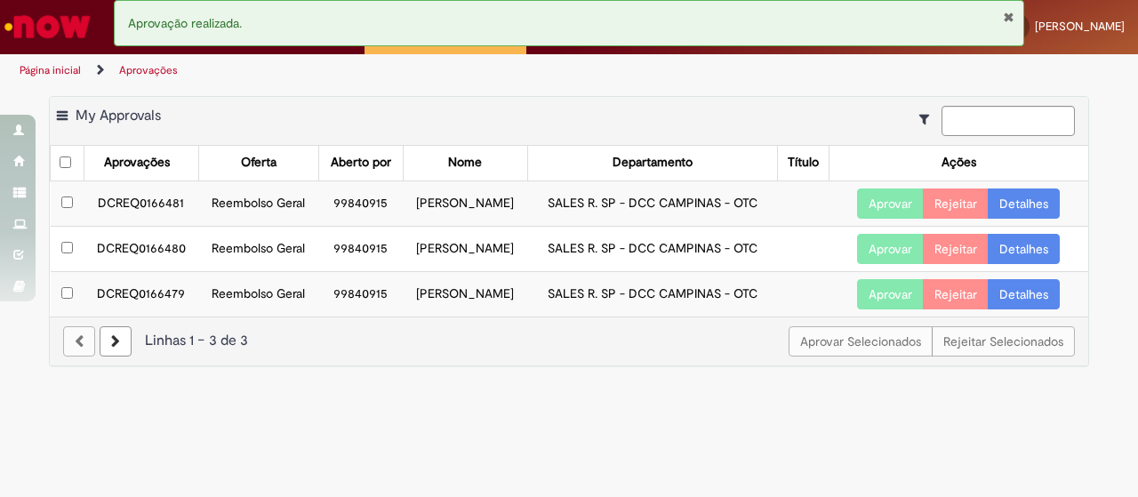
click at [169, 214] on td "DCREQ0166481" at bounding box center [141, 202] width 115 height 45
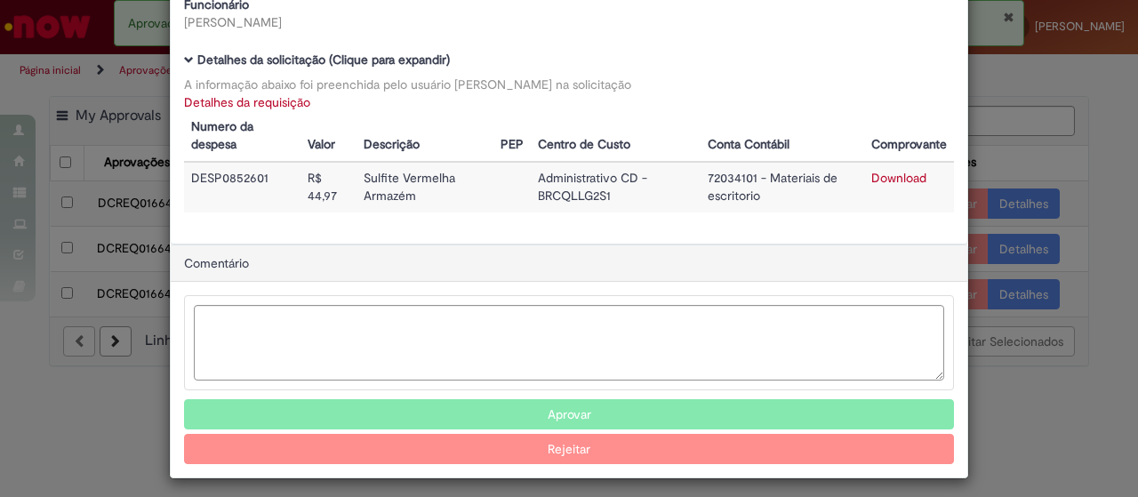
scroll to position [137, 0]
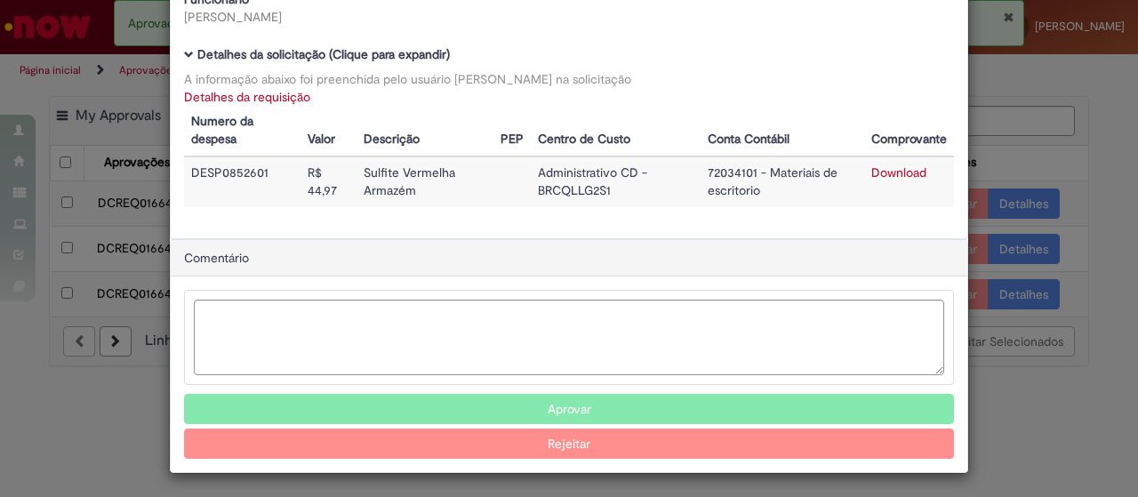
click at [613, 404] on button "Aprovar" at bounding box center [569, 409] width 770 height 30
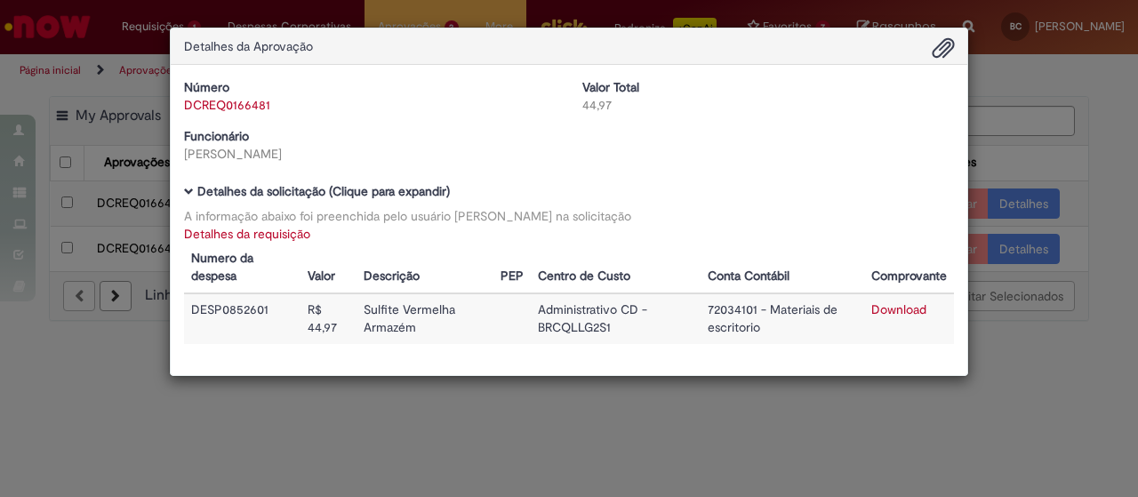
click at [274, 475] on div "Detalhes da Aprovação Número DCREQ0166481 Valor Total 44,97 Funcionário [PERSON…" at bounding box center [569, 248] width 1138 height 497
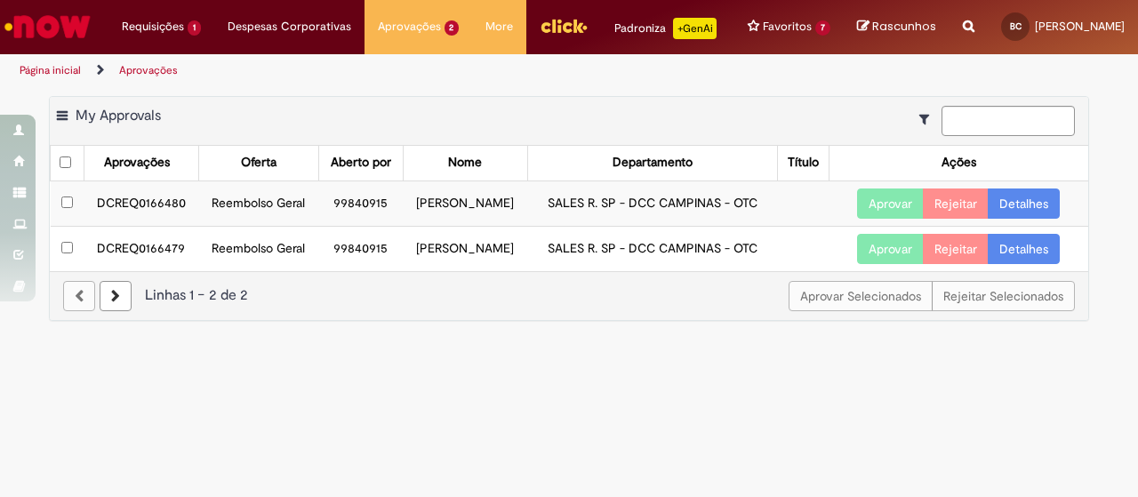
click at [124, 214] on td "DCREQ0166480" at bounding box center [141, 202] width 115 height 45
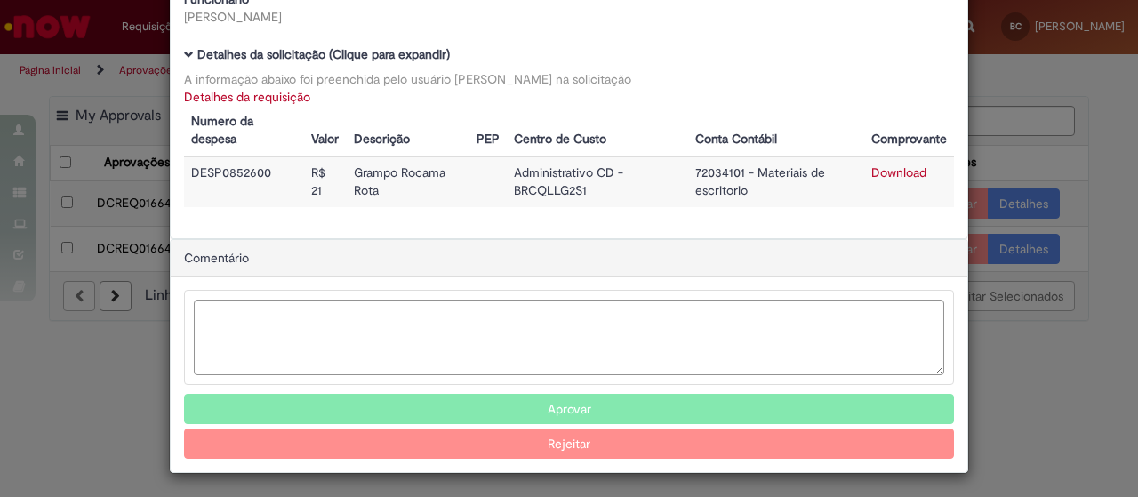
scroll to position [136, 0]
click at [620, 406] on button "Aprovar" at bounding box center [569, 410] width 770 height 30
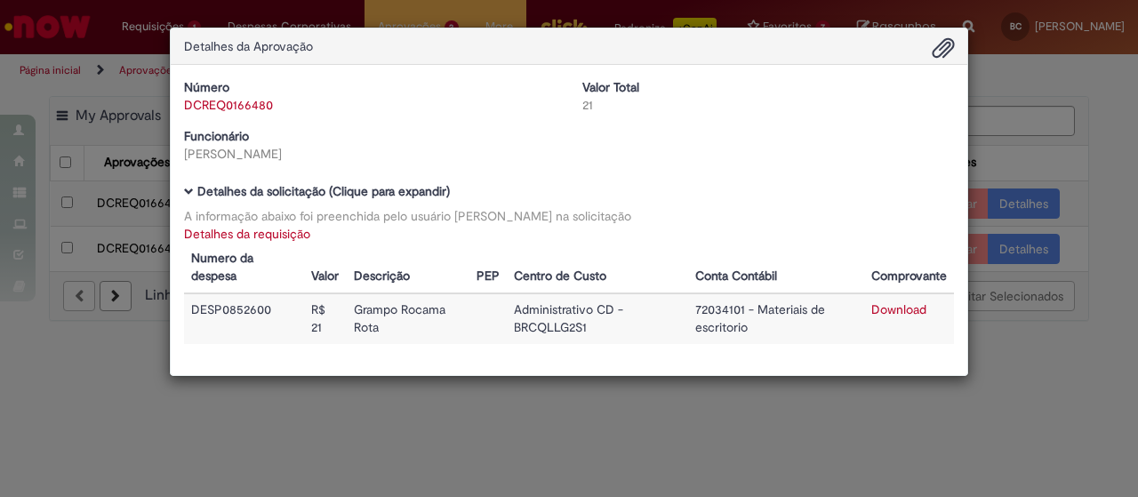
scroll to position [0, 0]
click at [193, 439] on div "Detalhes da Aprovação Número DCREQ0166480 Valor Total 21 Funcionário [PERSON_NA…" at bounding box center [569, 248] width 1138 height 497
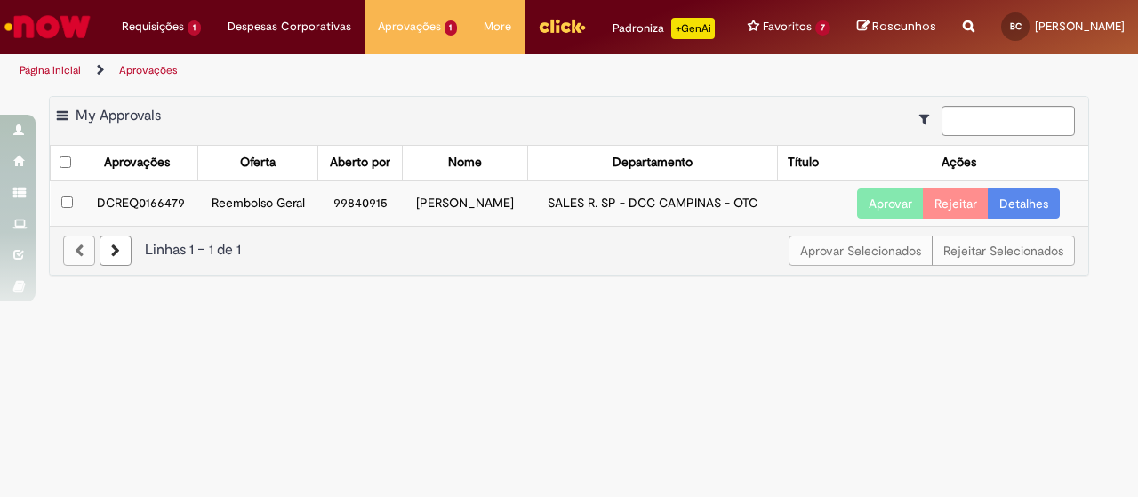
click at [212, 220] on td "Reembolso Geral" at bounding box center [258, 202] width 120 height 45
click at [185, 225] on td "DCREQ0166479" at bounding box center [141, 202] width 114 height 45
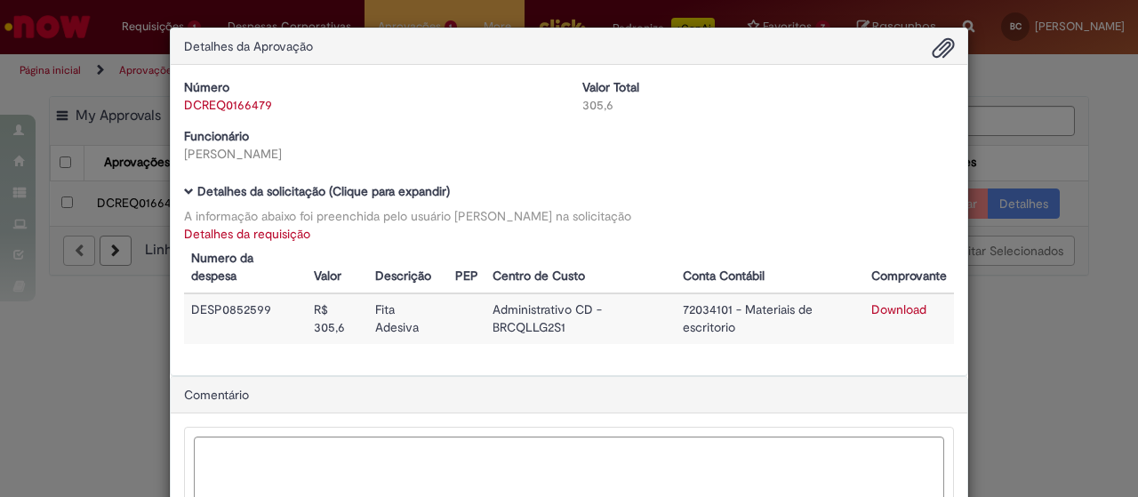
scroll to position [137, 0]
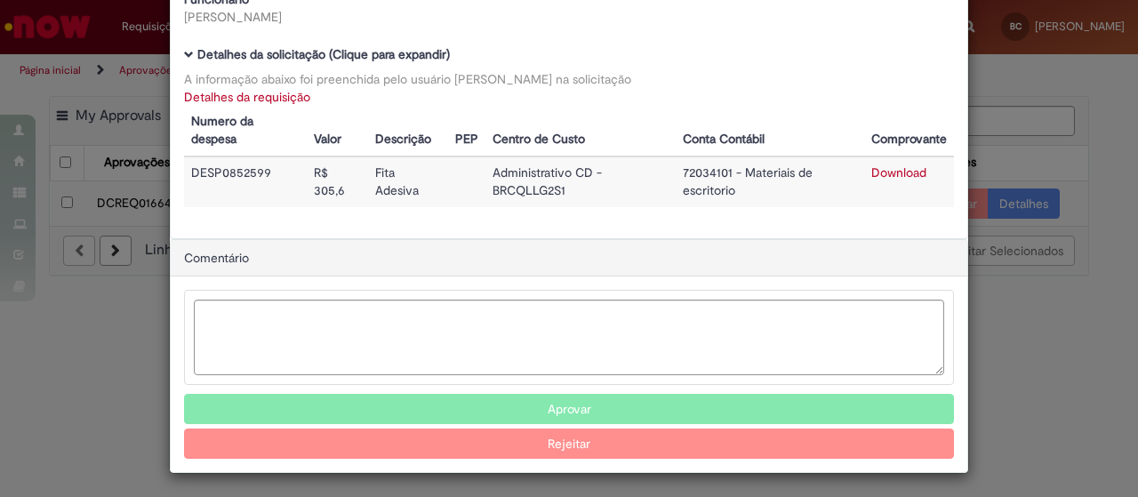
click at [665, 398] on button "Aprovar" at bounding box center [569, 409] width 770 height 30
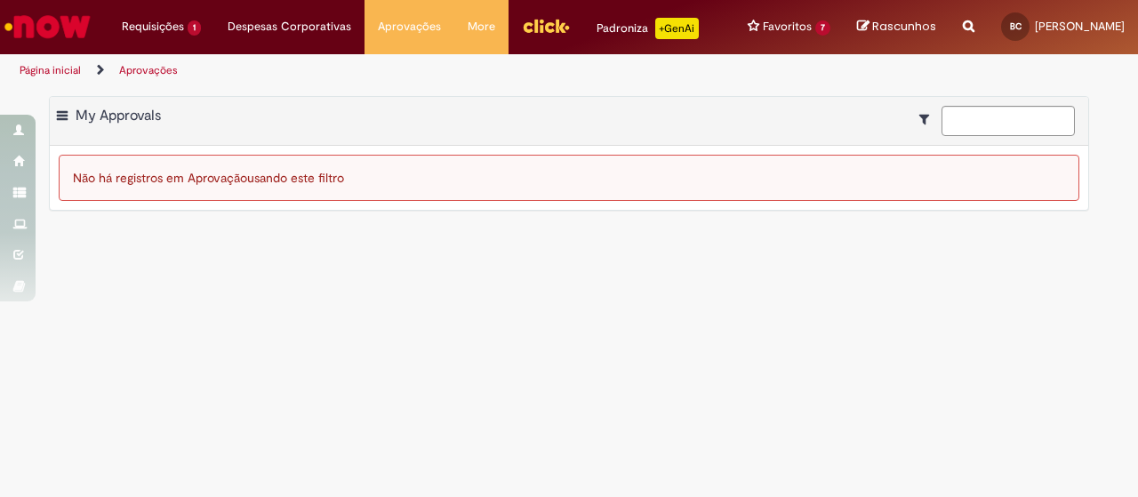
click at [1043, 365] on div "Detalhes da Aprovação Número DCREQ0166479 Valor Total 305,6 Funcionário [PERSON…" at bounding box center [569, 248] width 1138 height 497
click at [733, 286] on main "Aprovações Exportar como PDF Exportar como Excel Exportar como CSV My Approvals…" at bounding box center [569, 292] width 1138 height 410
click at [1124, 117] on div "Exportar como PDF Exportar como Excel Exportar como CSV My Approvals Não há reg…" at bounding box center [569, 162] width 1138 height 132
